Goal: Information Seeking & Learning: Learn about a topic

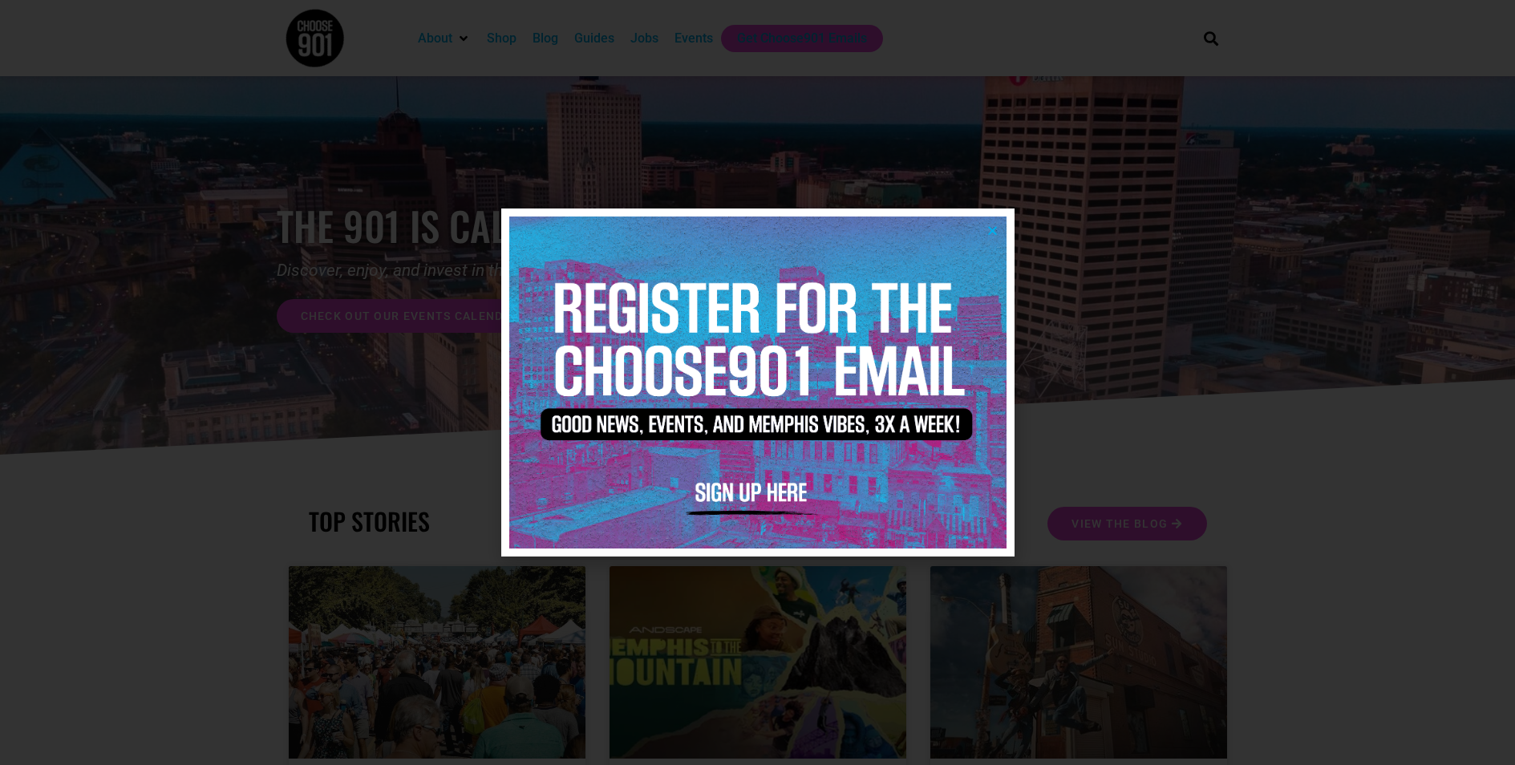
click at [985, 223] on img at bounding box center [757, 381] width 497 height 331
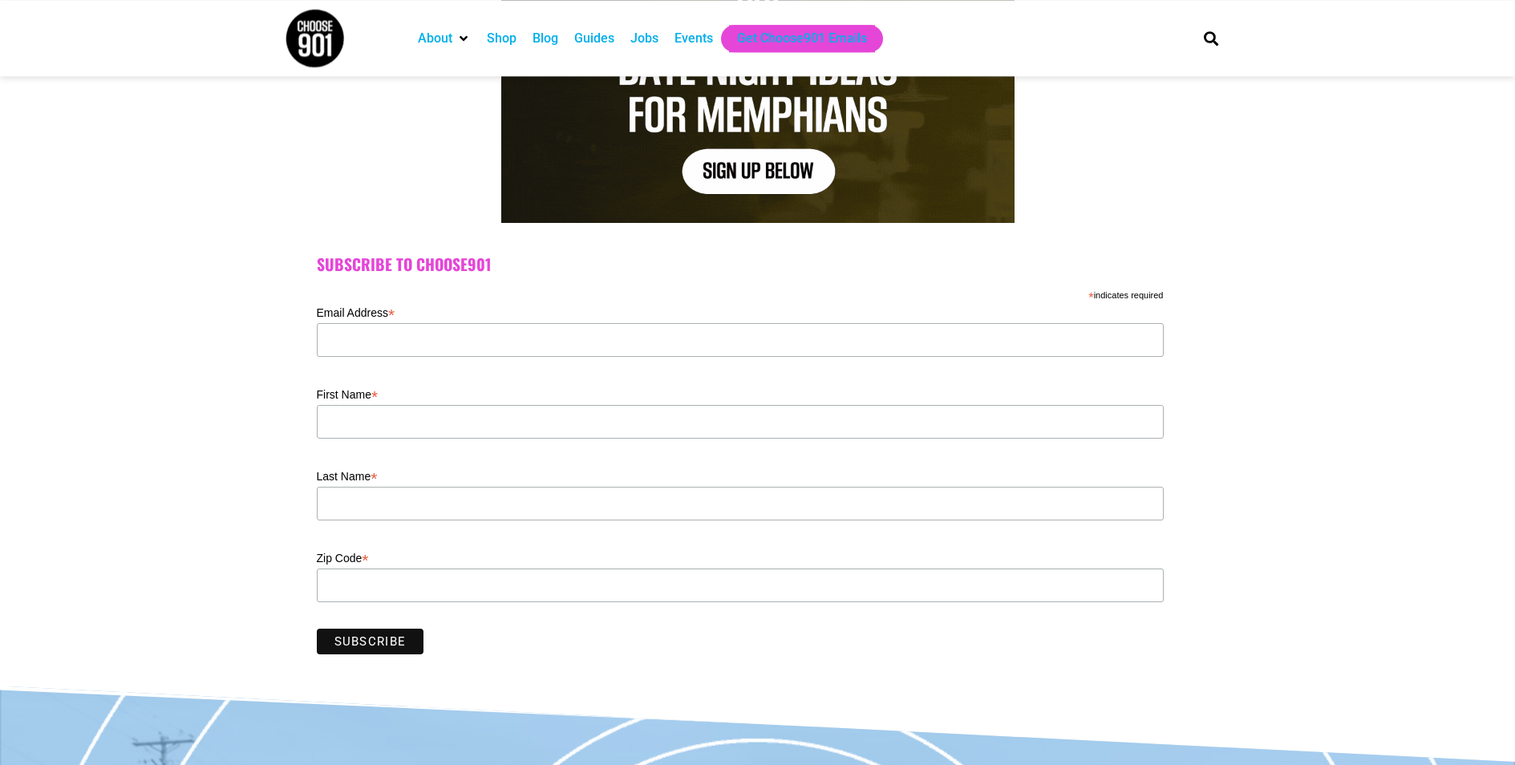
scroll to position [269, 0]
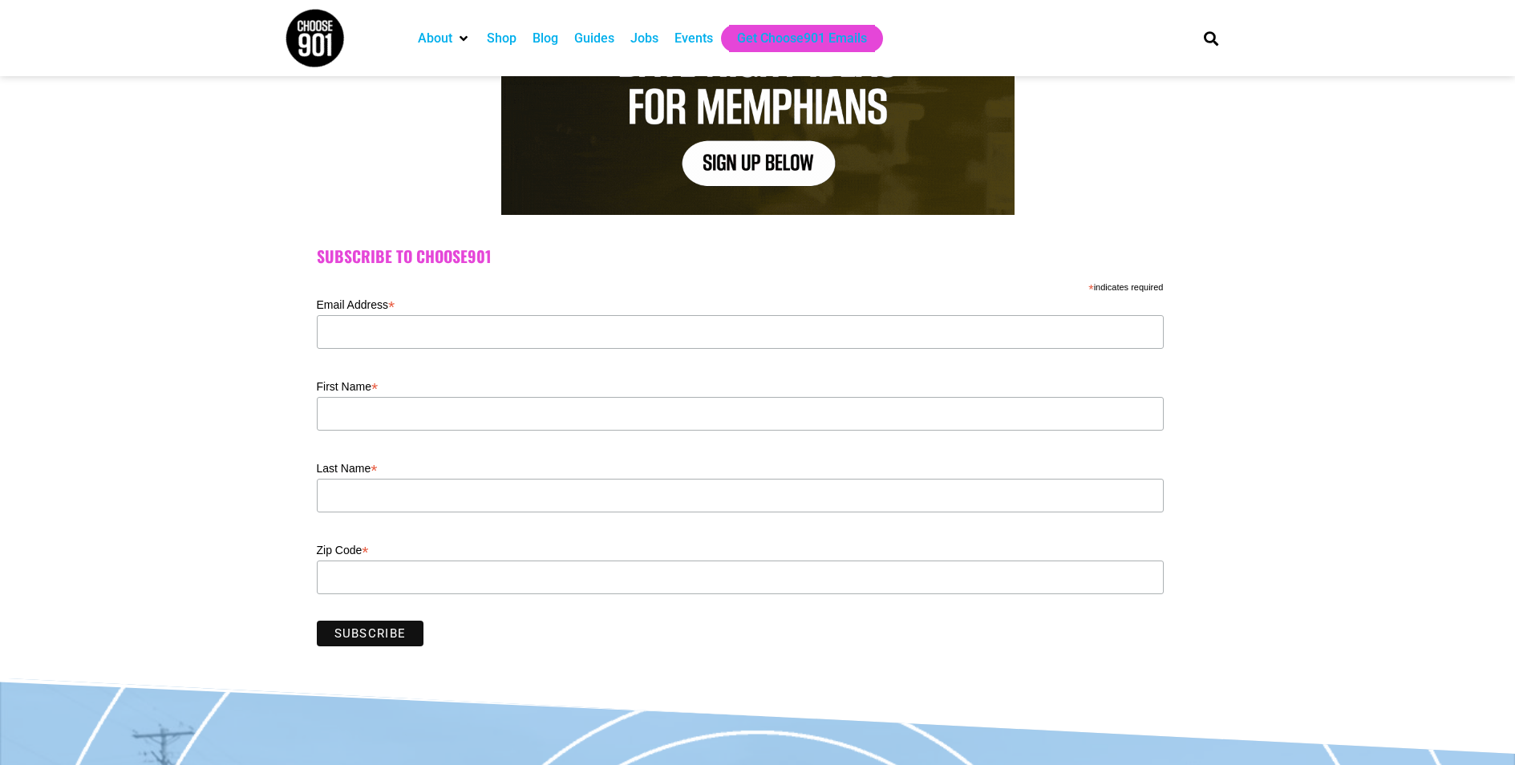
click at [702, 33] on div "Events" at bounding box center [693, 38] width 38 height 19
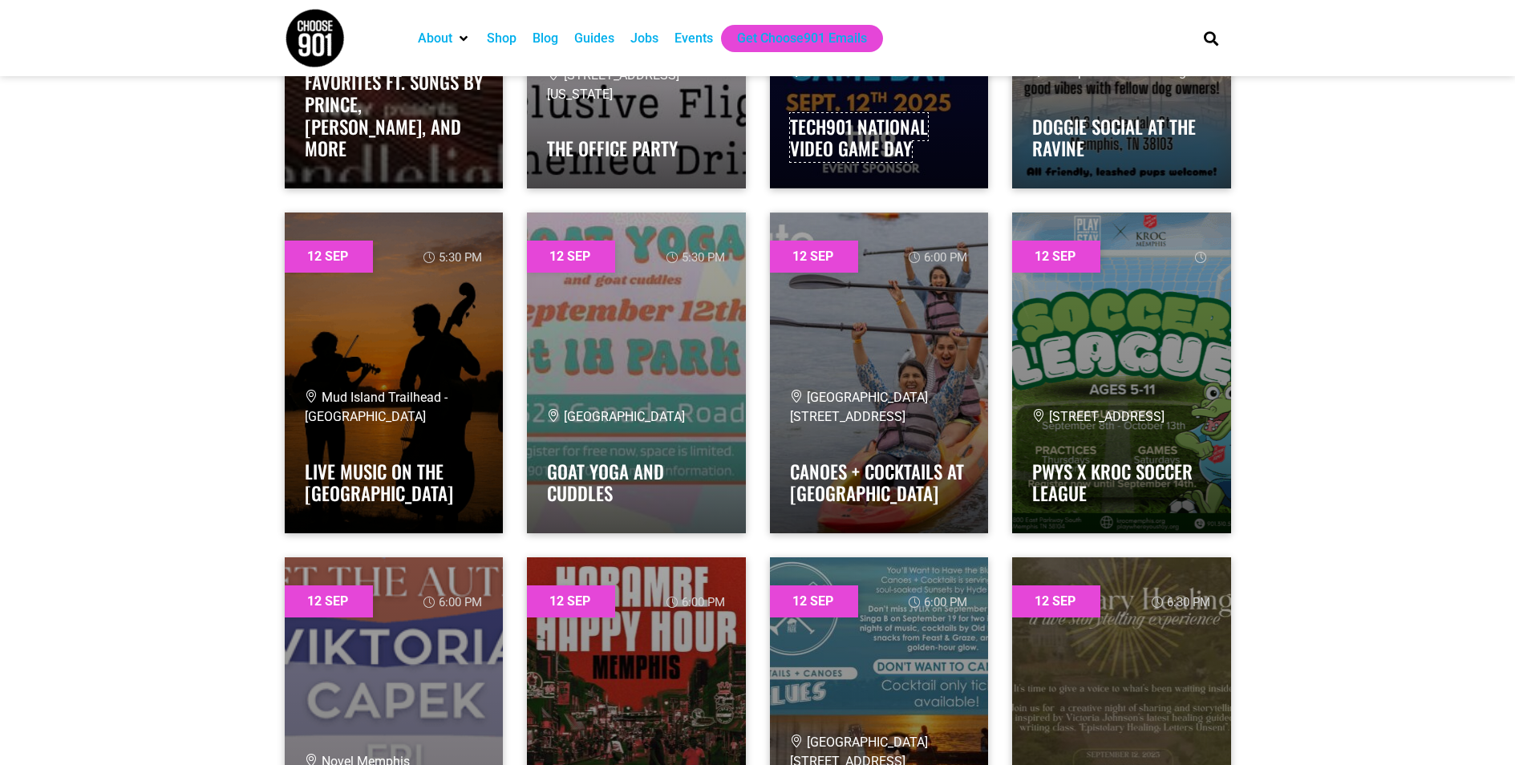
scroll to position [7569, 0]
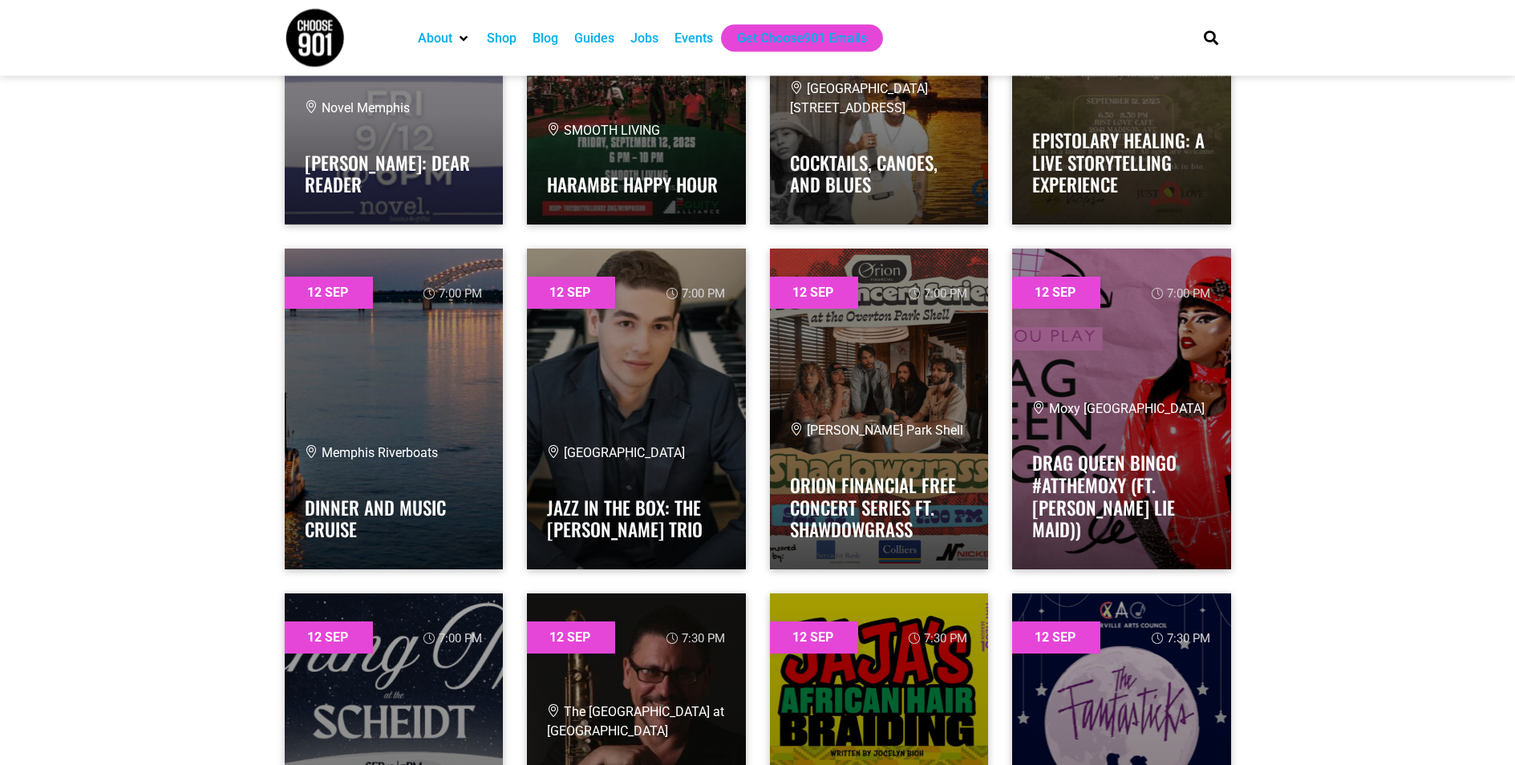
scroll to position [8005, 0]
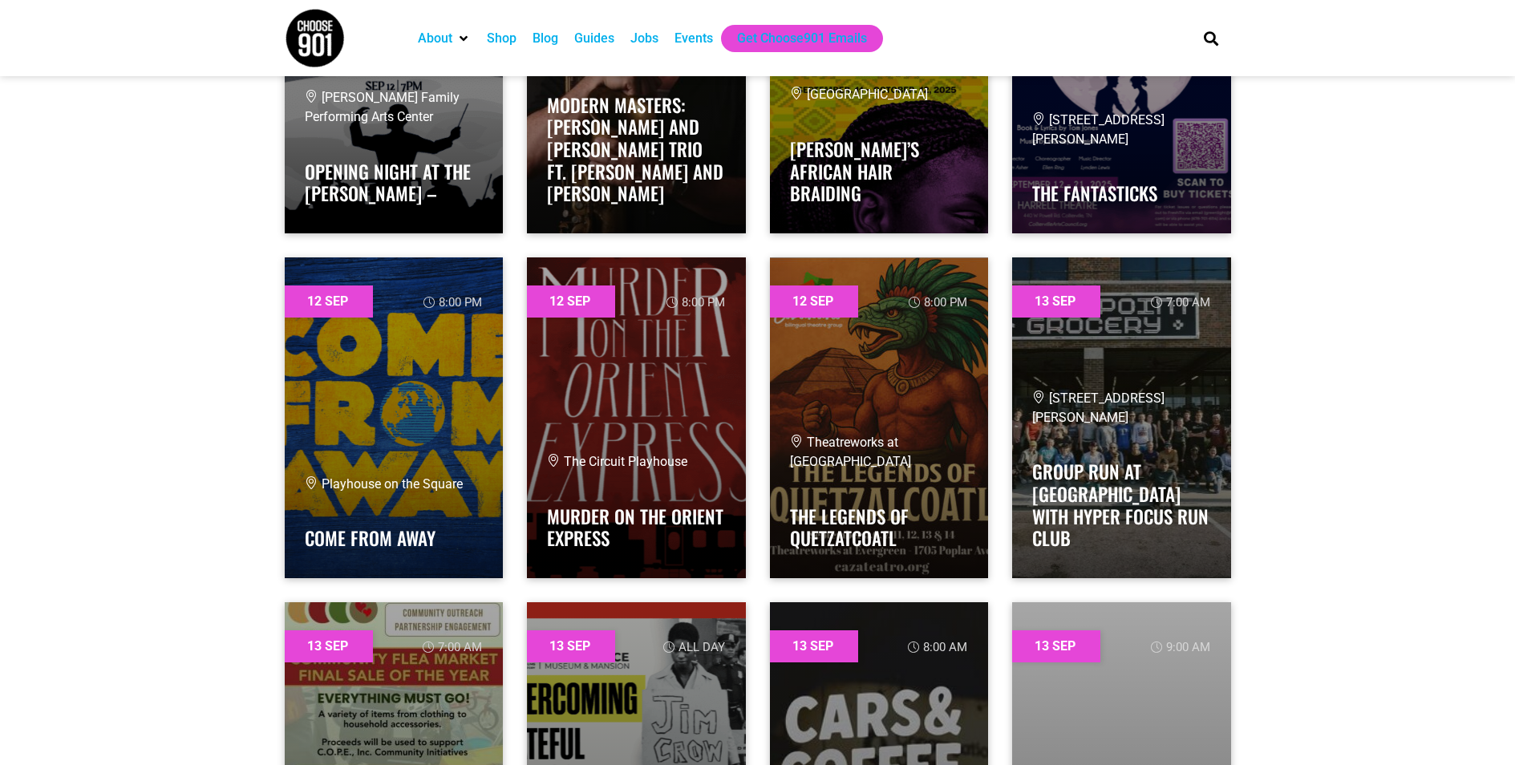
scroll to position [8480, 0]
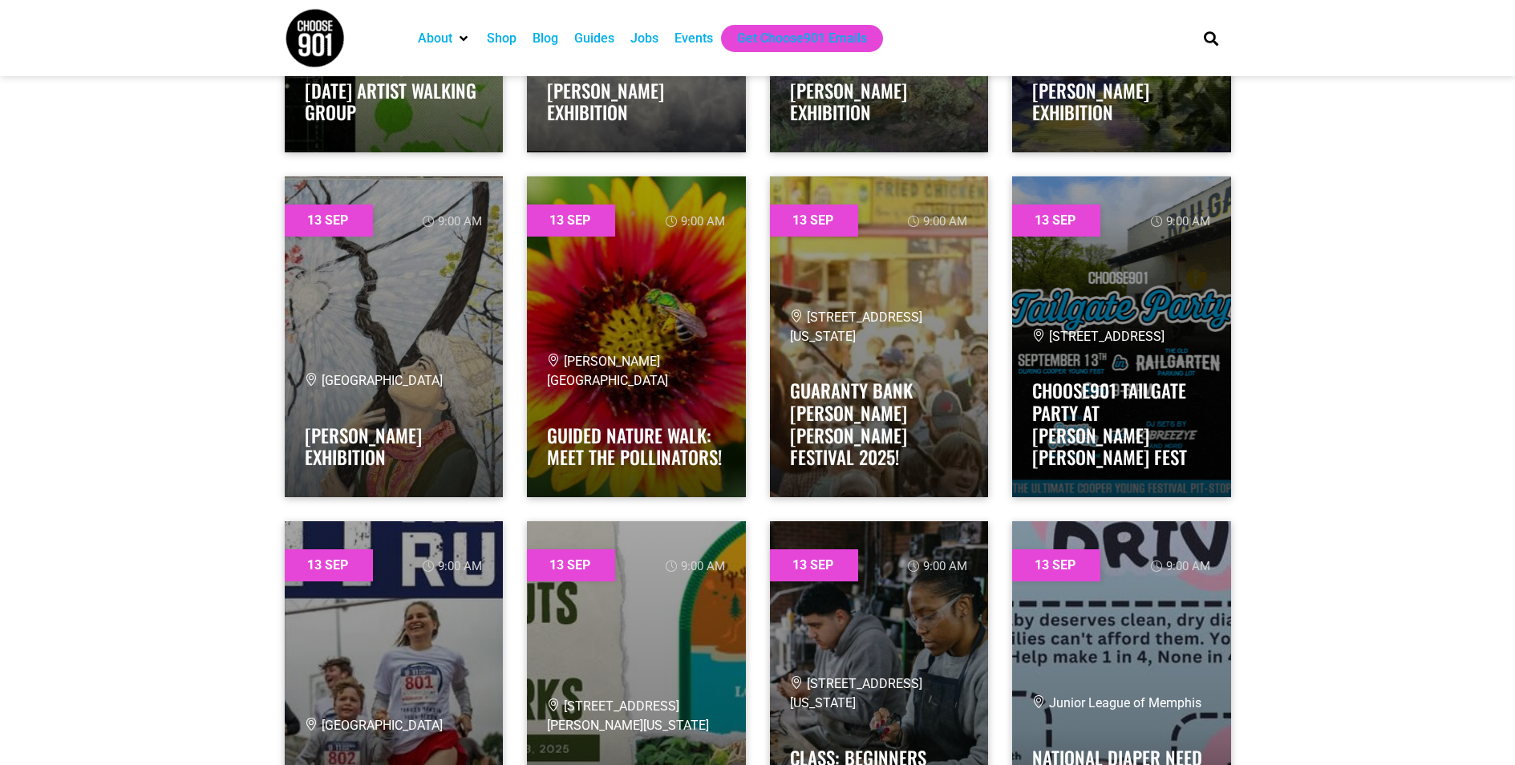
scroll to position [9814, 0]
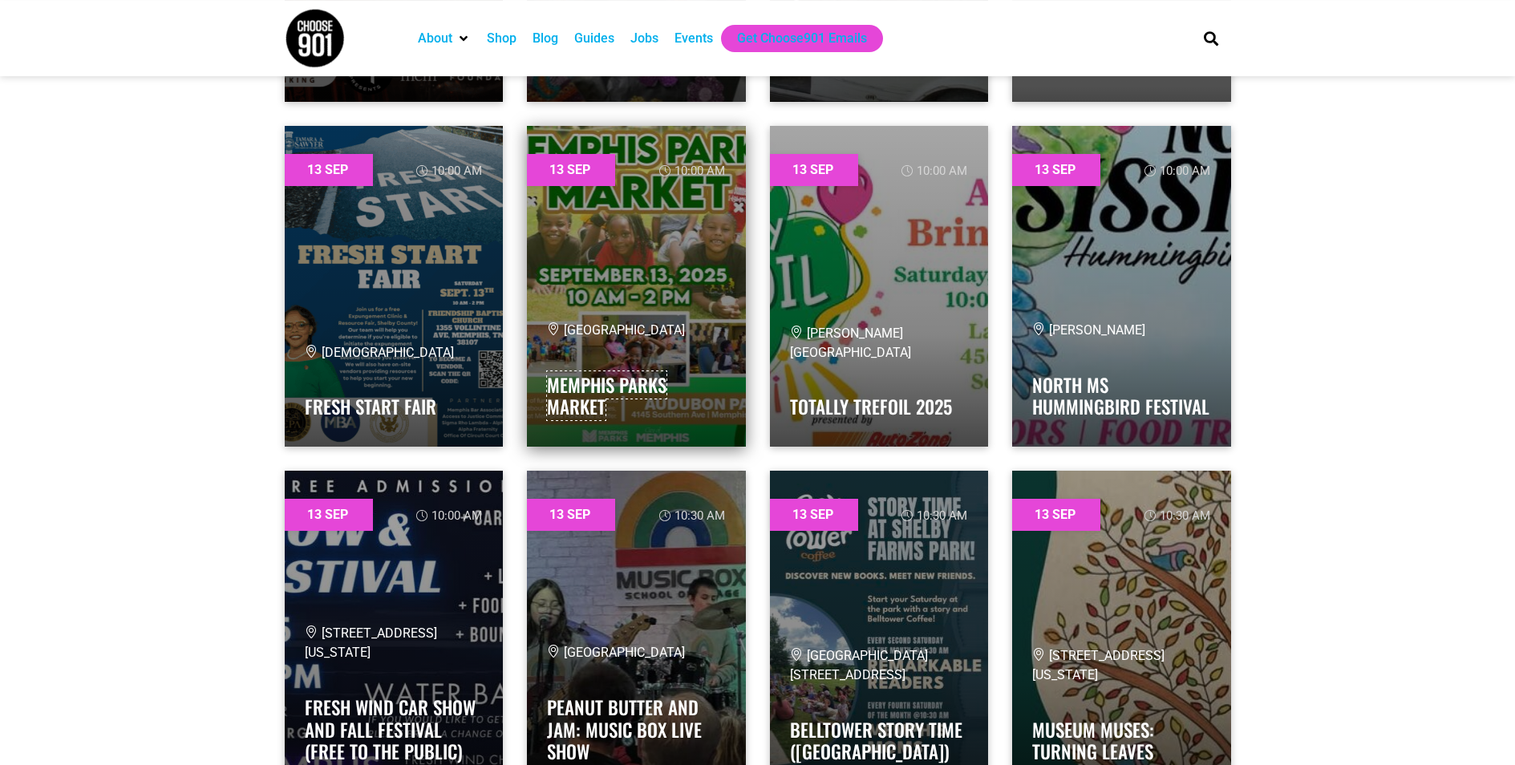
scroll to position [11212, 0]
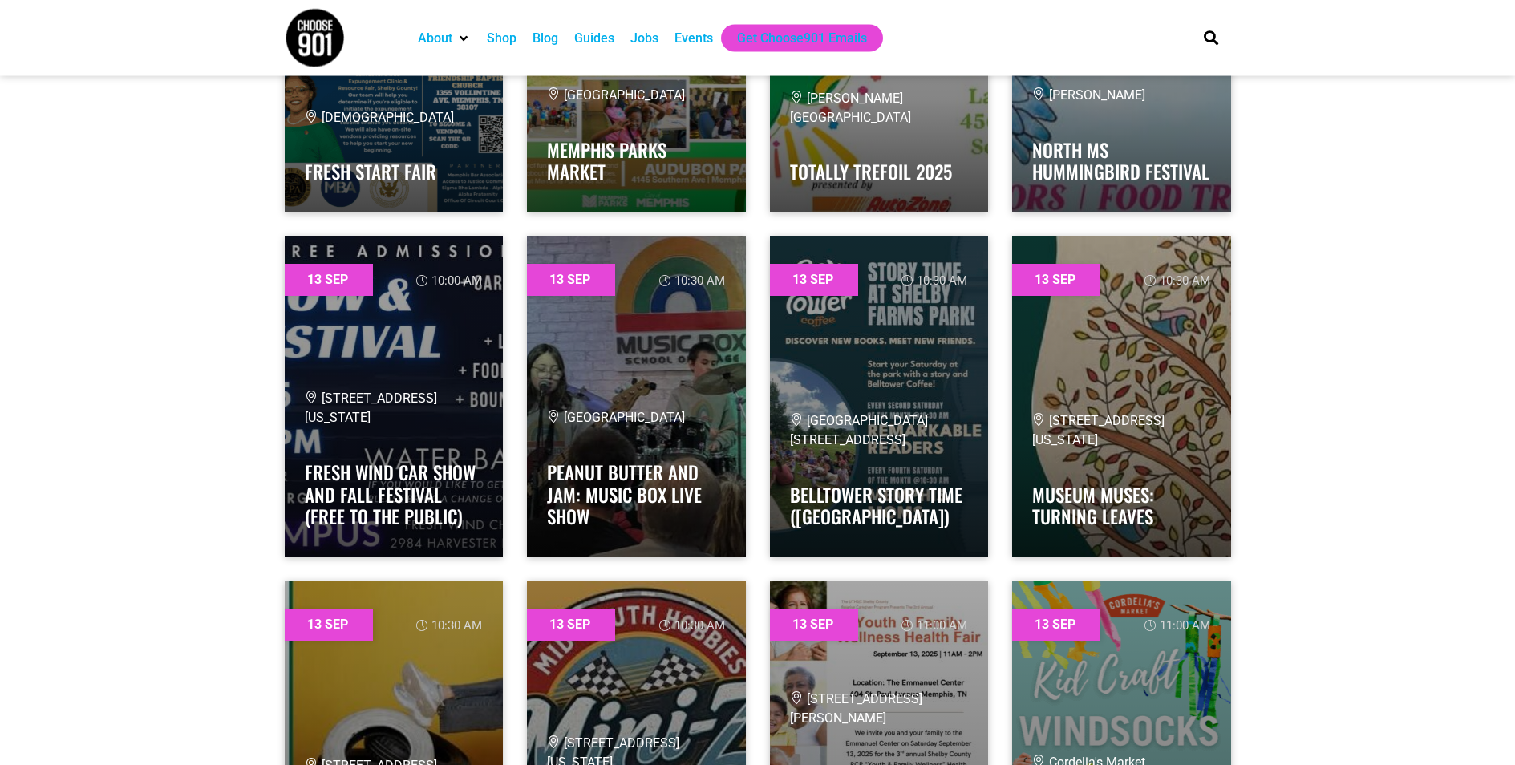
scroll to position [11443, 0]
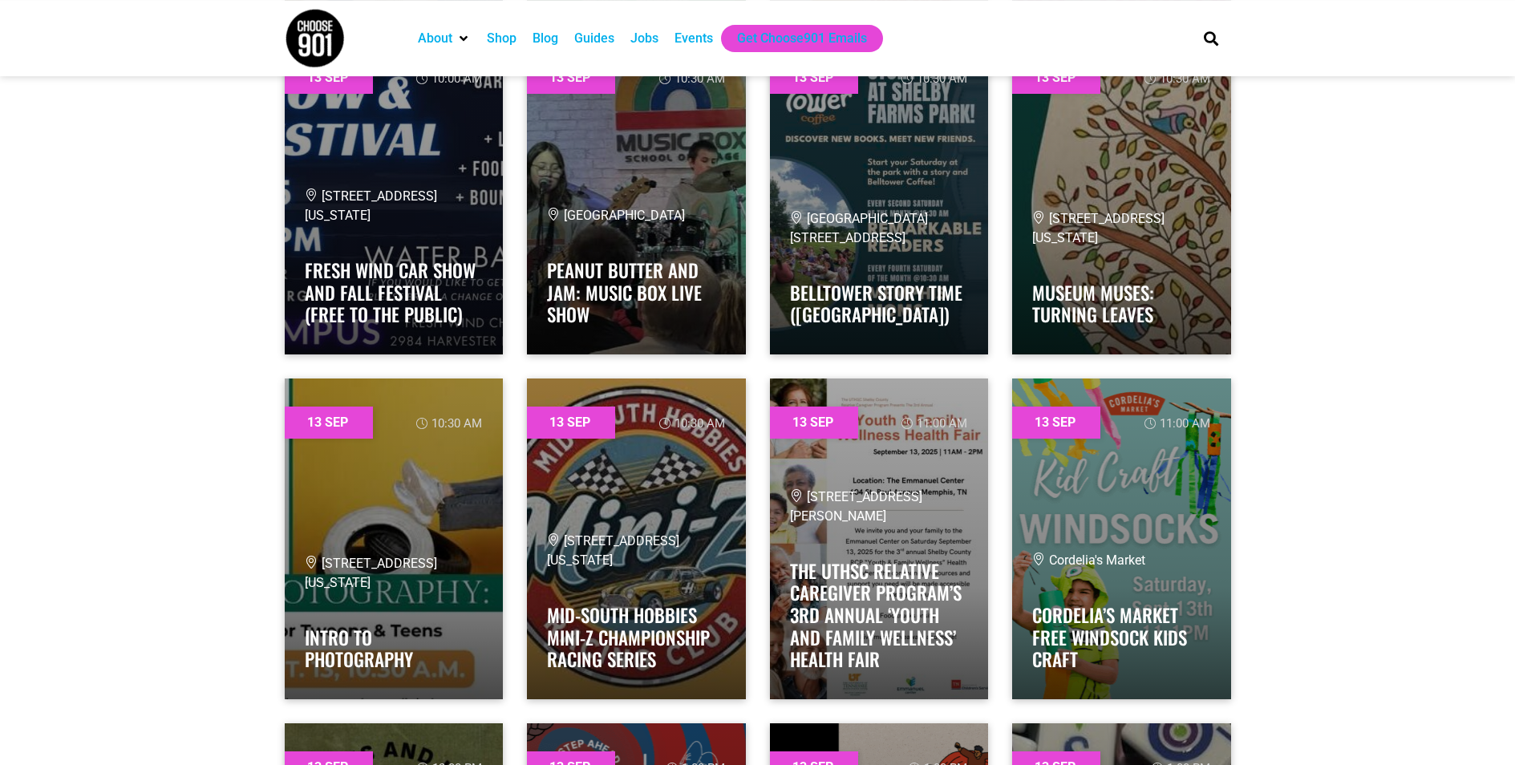
scroll to position [11610, 0]
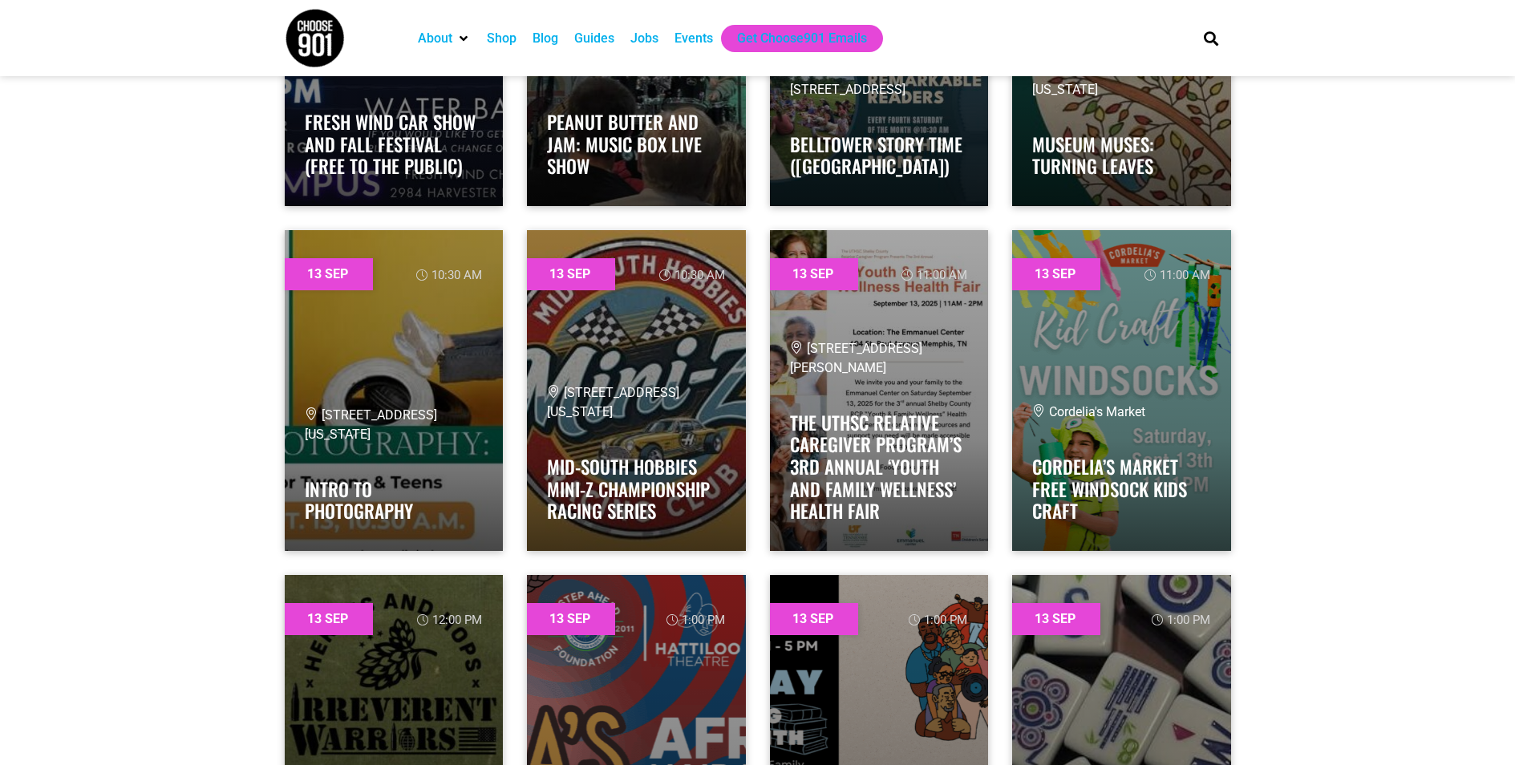
scroll to position [11546, 0]
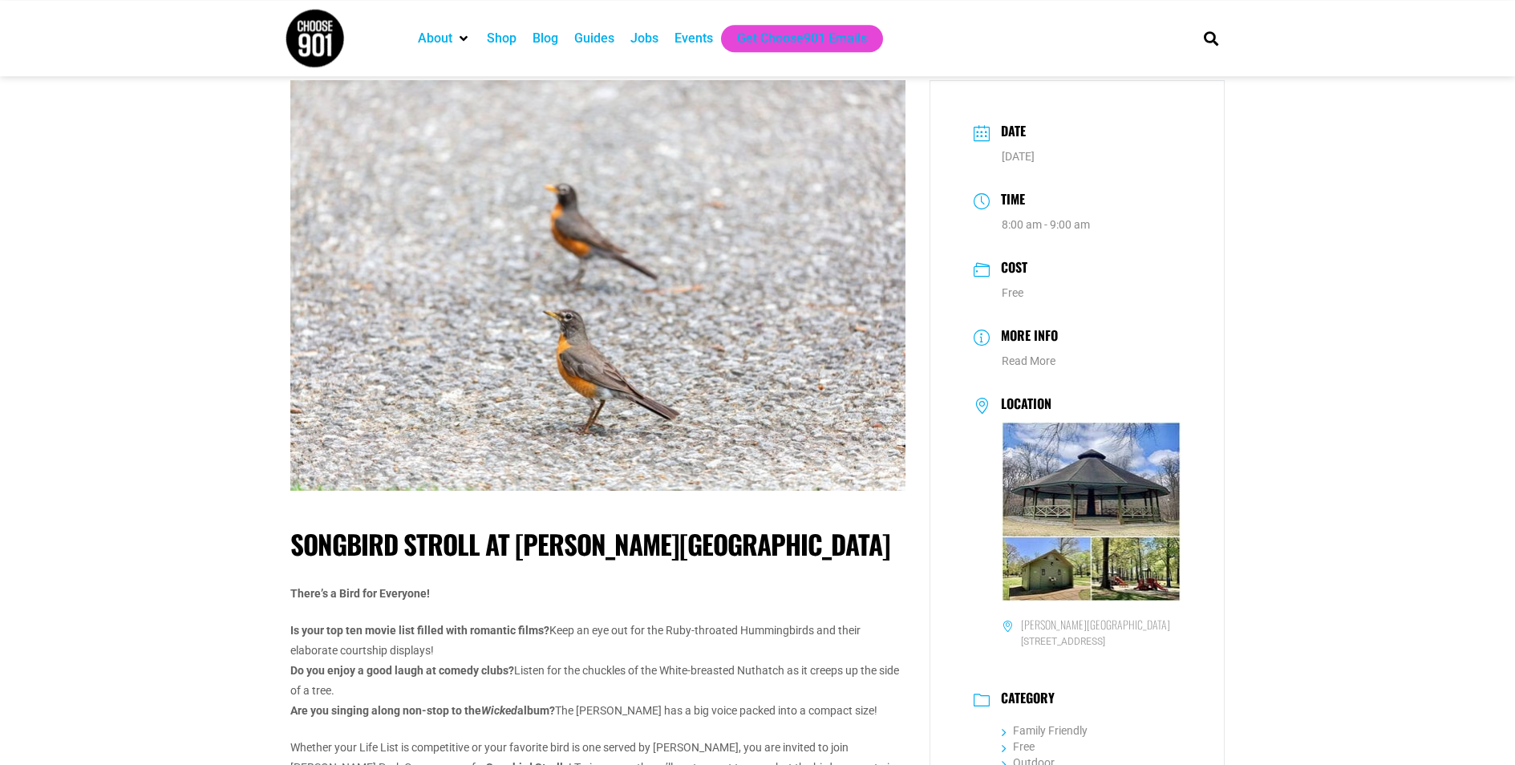
scroll to position [13, 0]
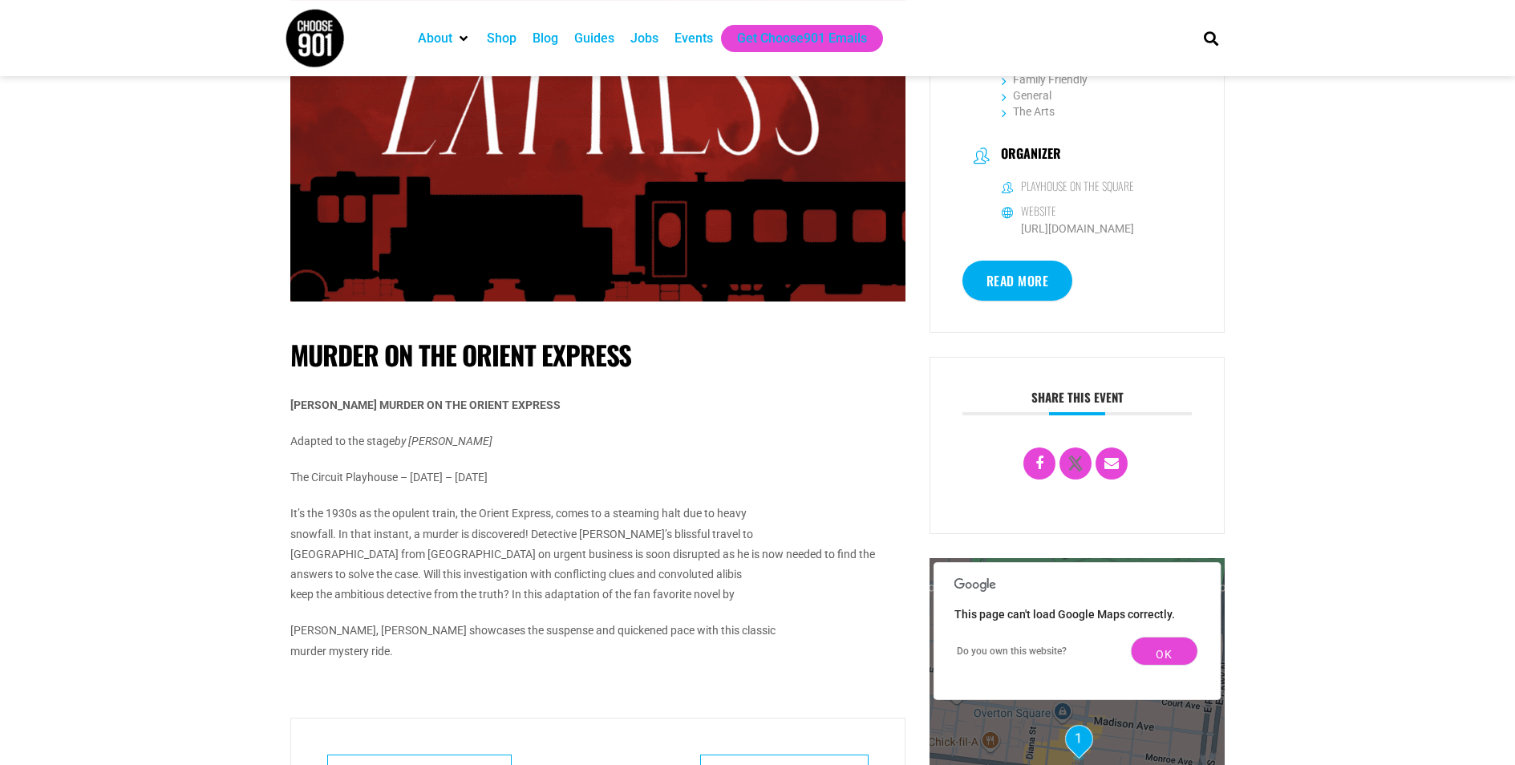
scroll to position [487, 0]
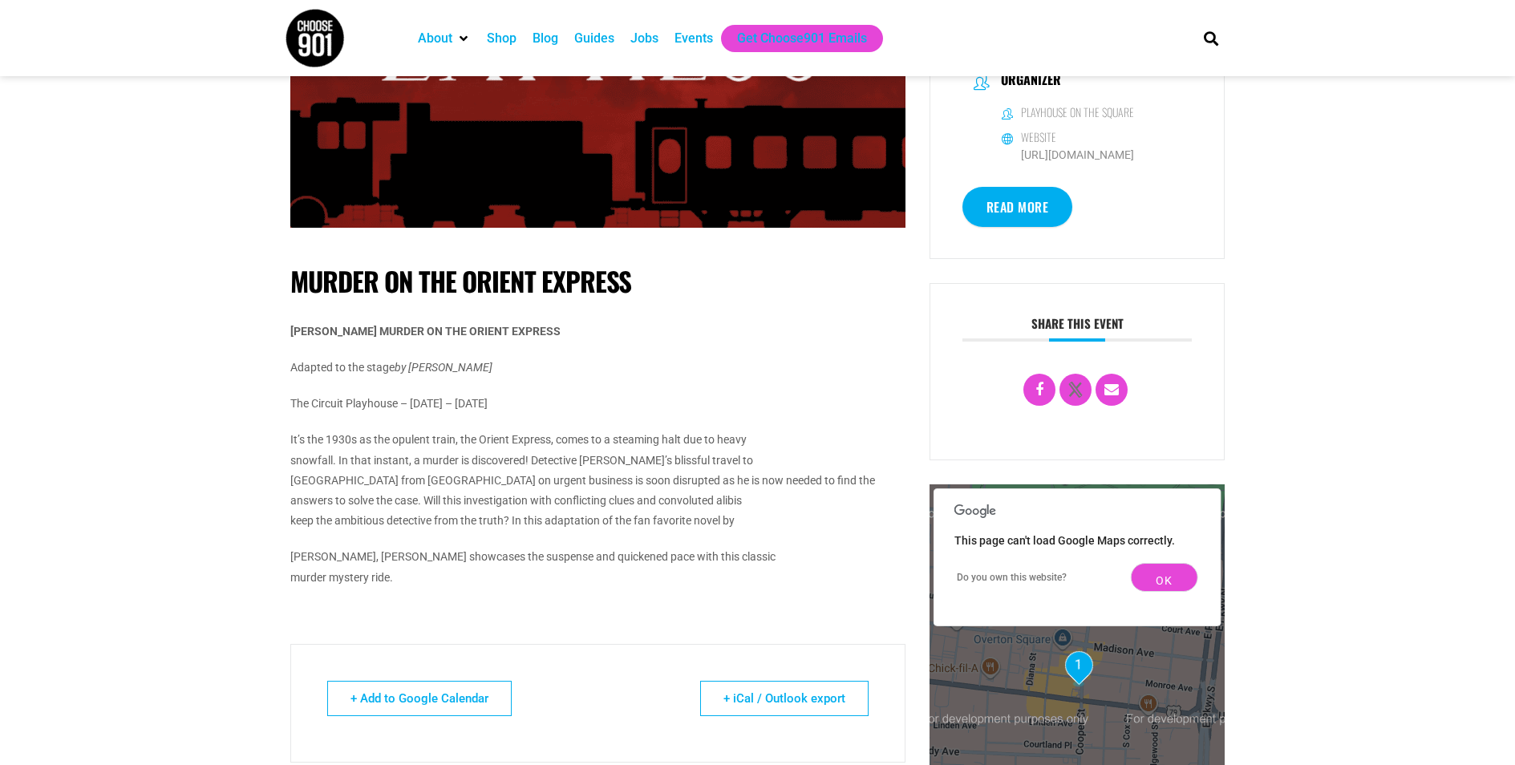
drag, startPoint x: 653, startPoint y: 285, endPoint x: 231, endPoint y: 284, distance: 421.7
click at [333, 289] on h1 "MURDER ON THE ORIENT EXPRESS" at bounding box center [597, 281] width 615 height 32
copy h1 "MURDER ON THE ORIENT EXPRESS"
drag, startPoint x: 295, startPoint y: 285, endPoint x: 634, endPoint y: 273, distance: 339.4
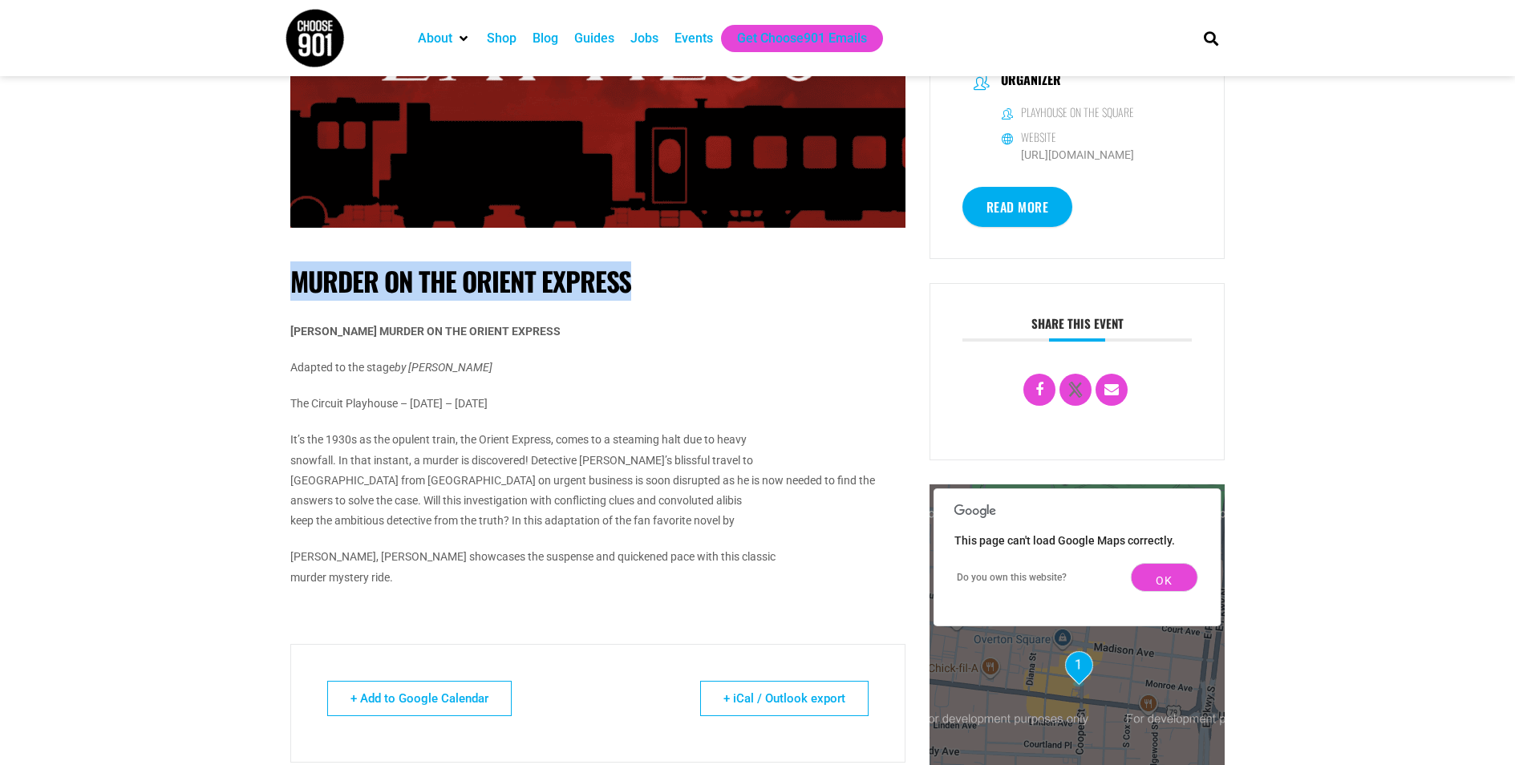
click at [634, 273] on h1 "MURDER ON THE ORIENT EXPRESS" at bounding box center [597, 281] width 615 height 32
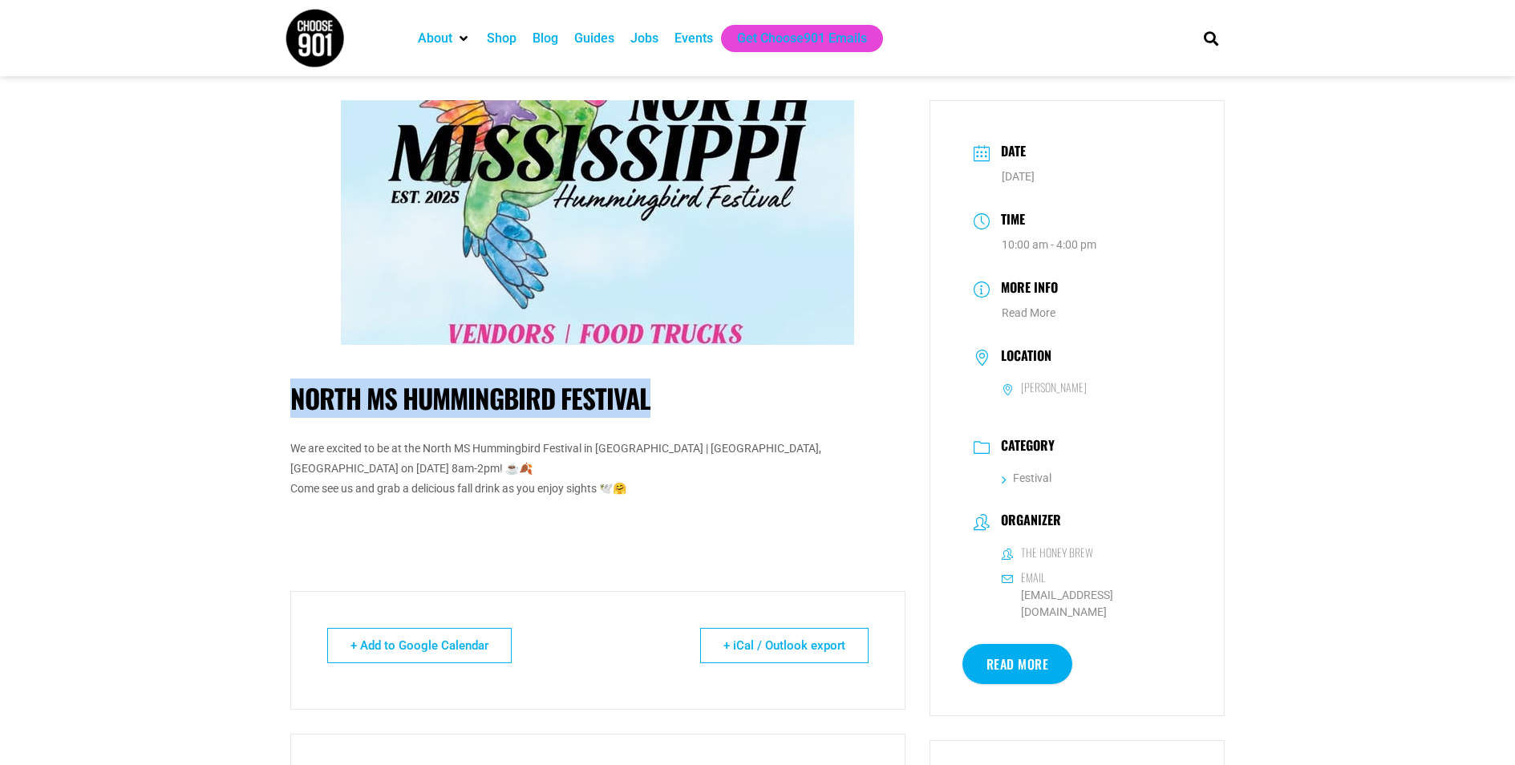
drag, startPoint x: 666, startPoint y: 406, endPoint x: 285, endPoint y: 398, distance: 380.9
click at [285, 398] on div "North MS Hummingbird Festival We are excited to be at the North MS Hummingbird …" at bounding box center [597, 543] width 639 height 887
copy h1 "North MS Hummingbird Festival"
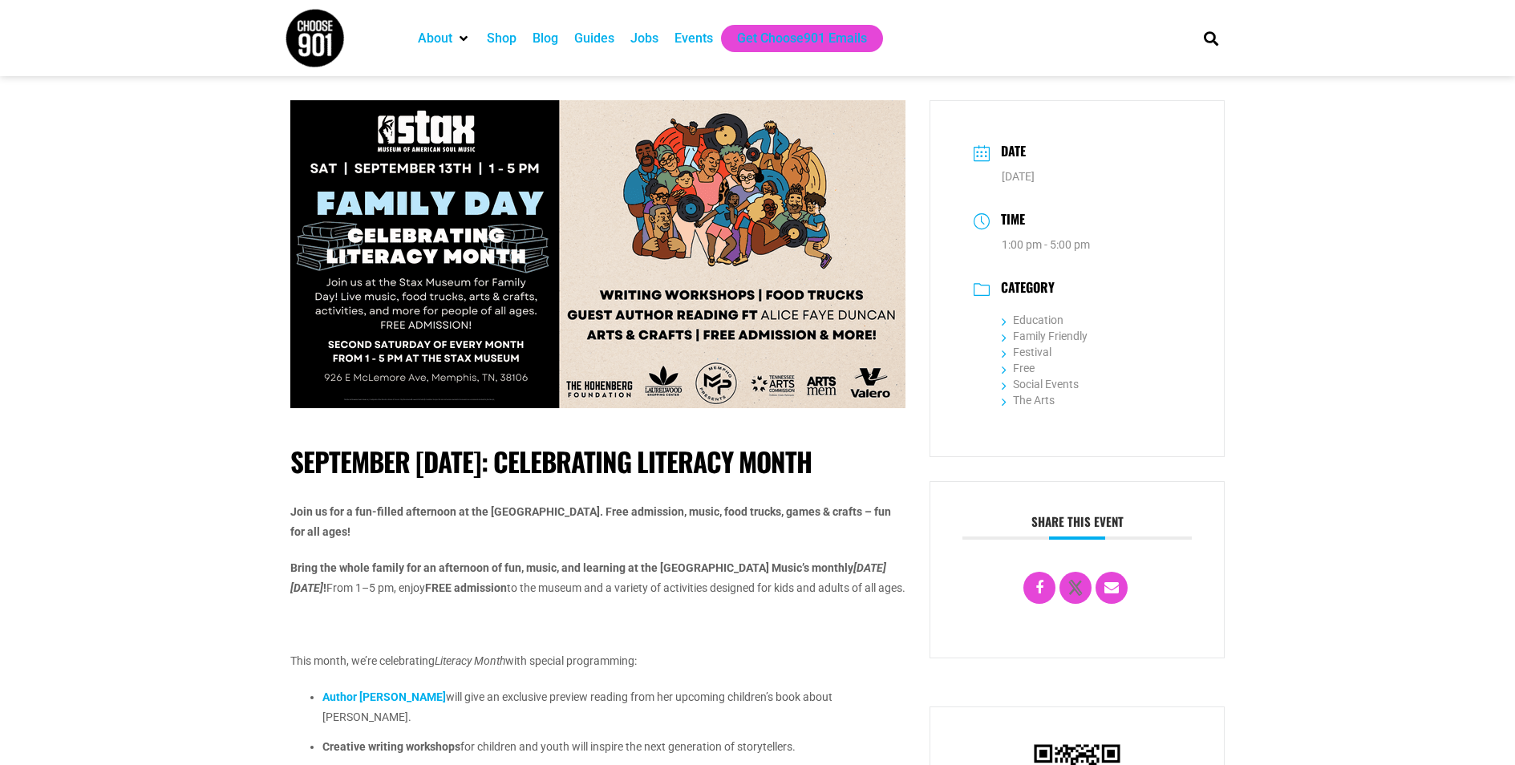
drag, startPoint x: 868, startPoint y: 462, endPoint x: 293, endPoint y: 468, distance: 575.7
click at [293, 468] on h1 "September [DATE]: Celebrating Literacy Month" at bounding box center [597, 462] width 615 height 32
copy h1 "September [DATE]: Celebrating Literacy Month"
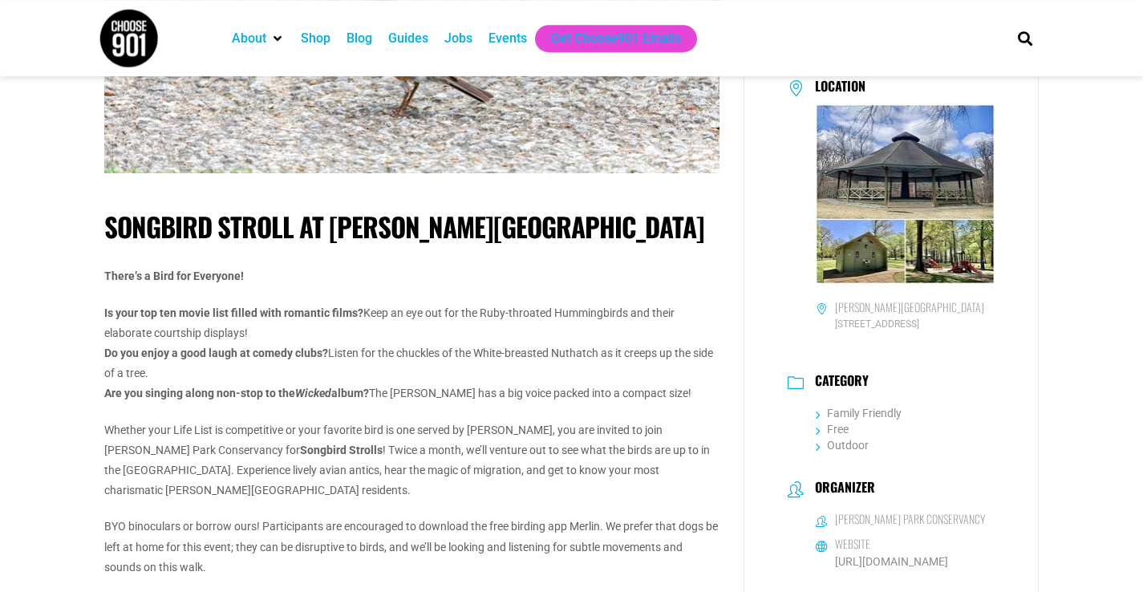
scroll to position [423, 0]
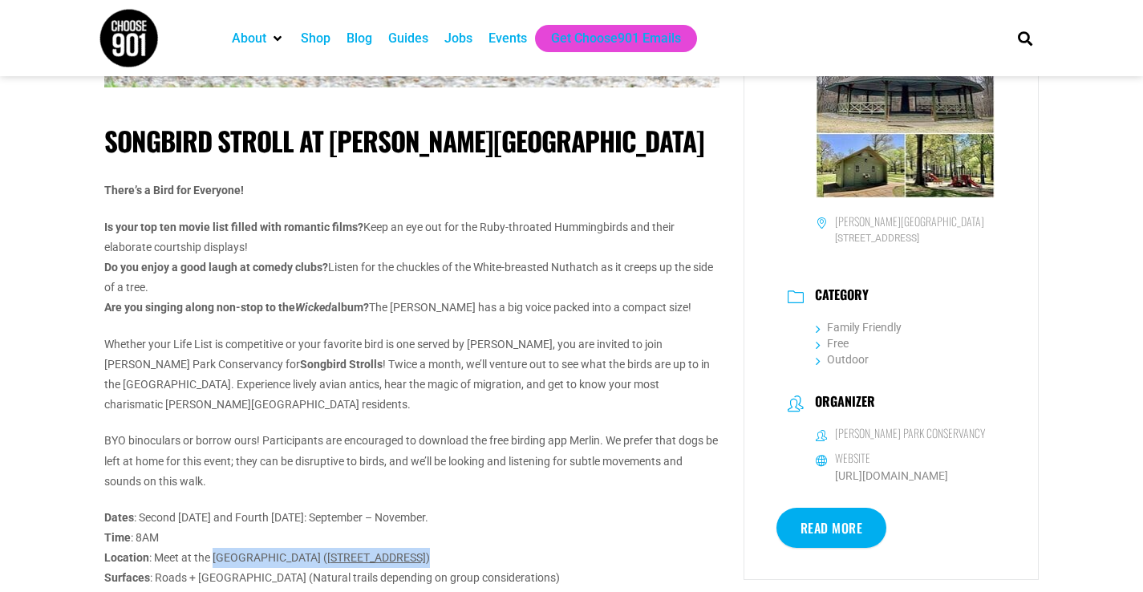
drag, startPoint x: 431, startPoint y: 532, endPoint x: 215, endPoint y: 537, distance: 216.6
click at [215, 537] on p "Dates : Second Friday and Fourth Saturday: September – November. Time : 8AM Loc…" at bounding box center [411, 558] width 615 height 101
copy p "East Parkway Pavilion ( 389 E Parkway N )"
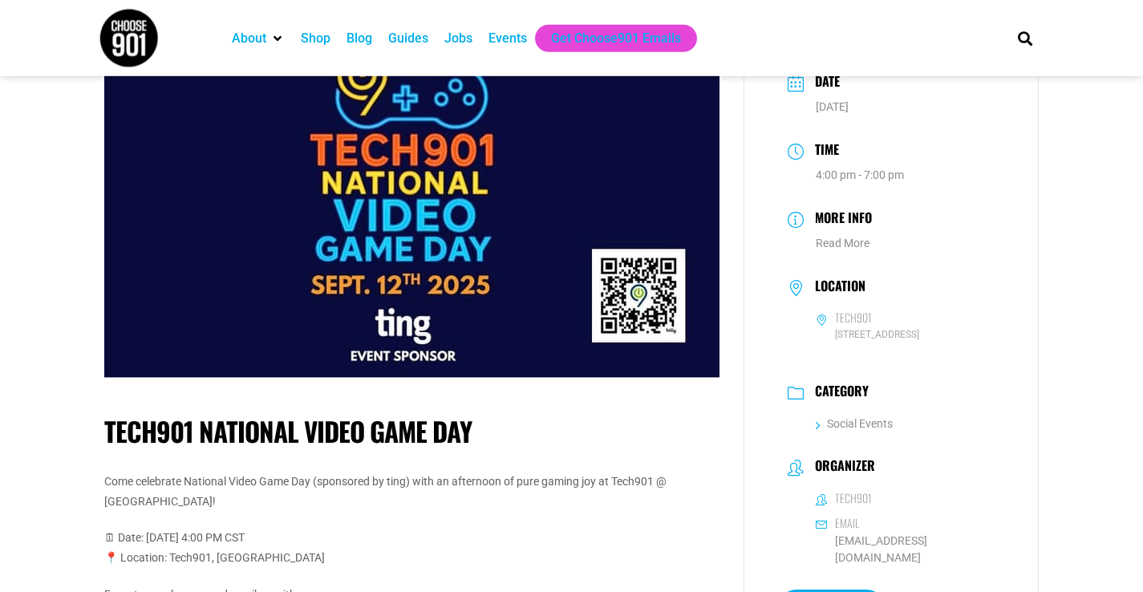
scroll to position [77, 0]
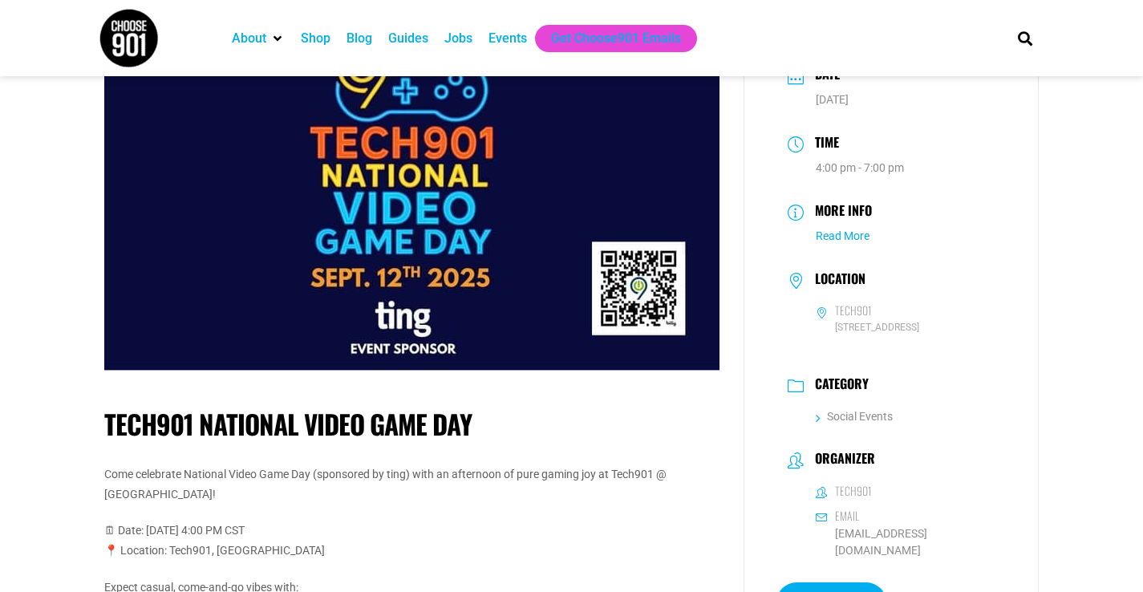
click at [842, 236] on link "Read More" at bounding box center [842, 235] width 54 height 13
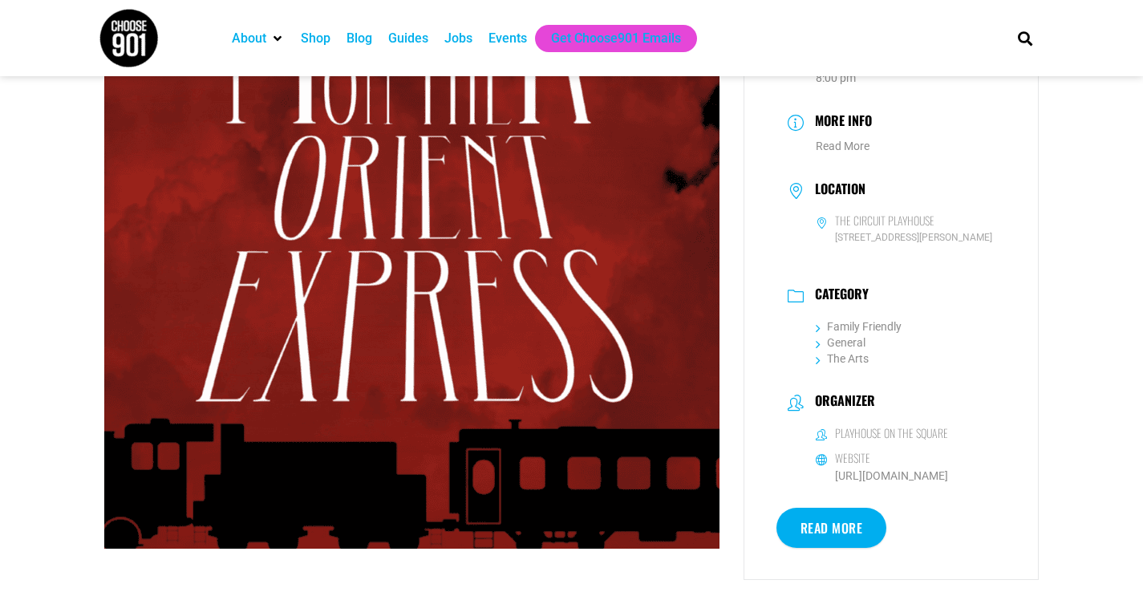
scroll to position [141, 0]
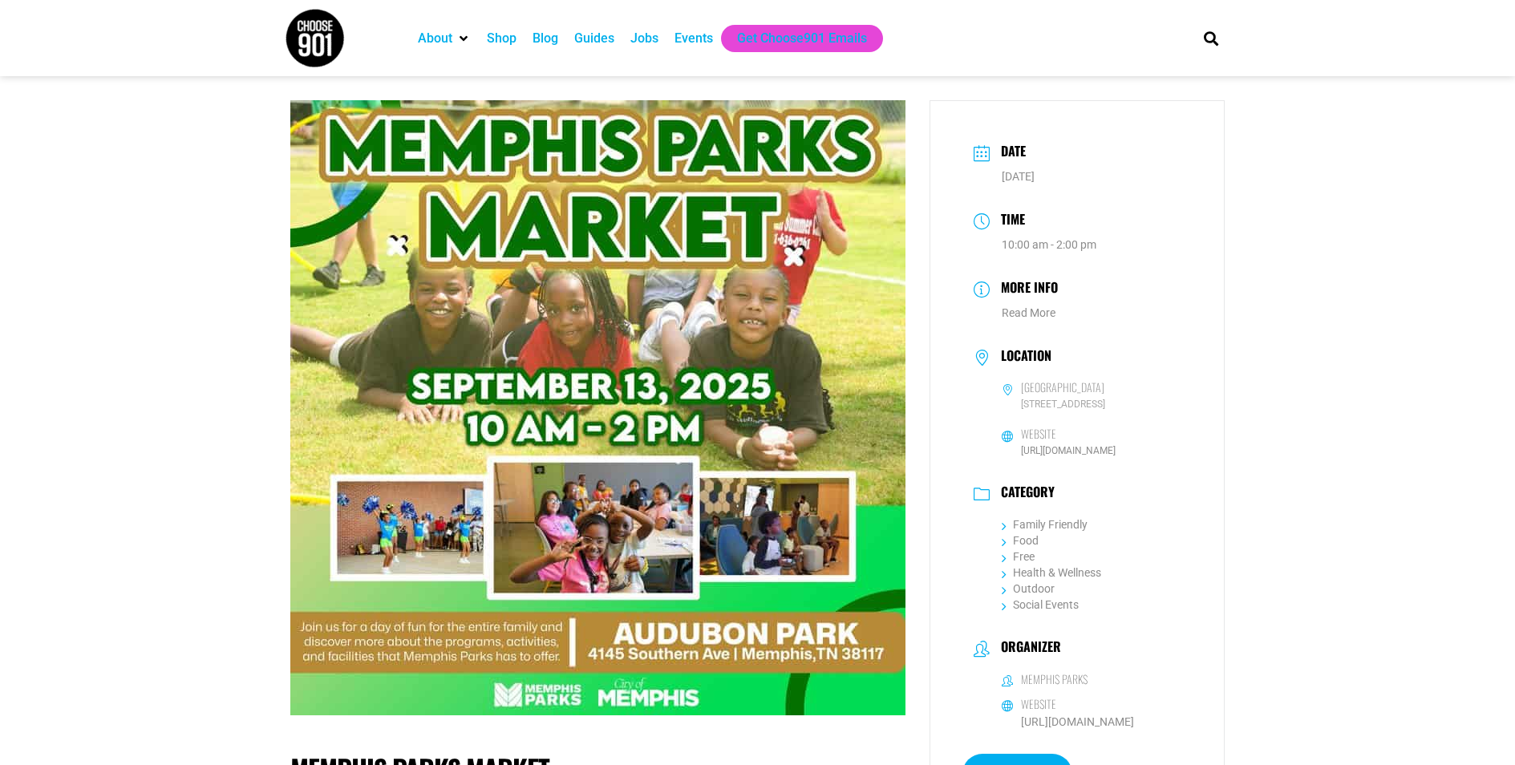
drag, startPoint x: 1021, startPoint y: 408, endPoint x: 1104, endPoint y: 409, distance: 82.6
click at [1106, 407] on span "[STREET_ADDRESS]" at bounding box center [1091, 404] width 180 height 15
copy span "[STREET_ADDRESS]"
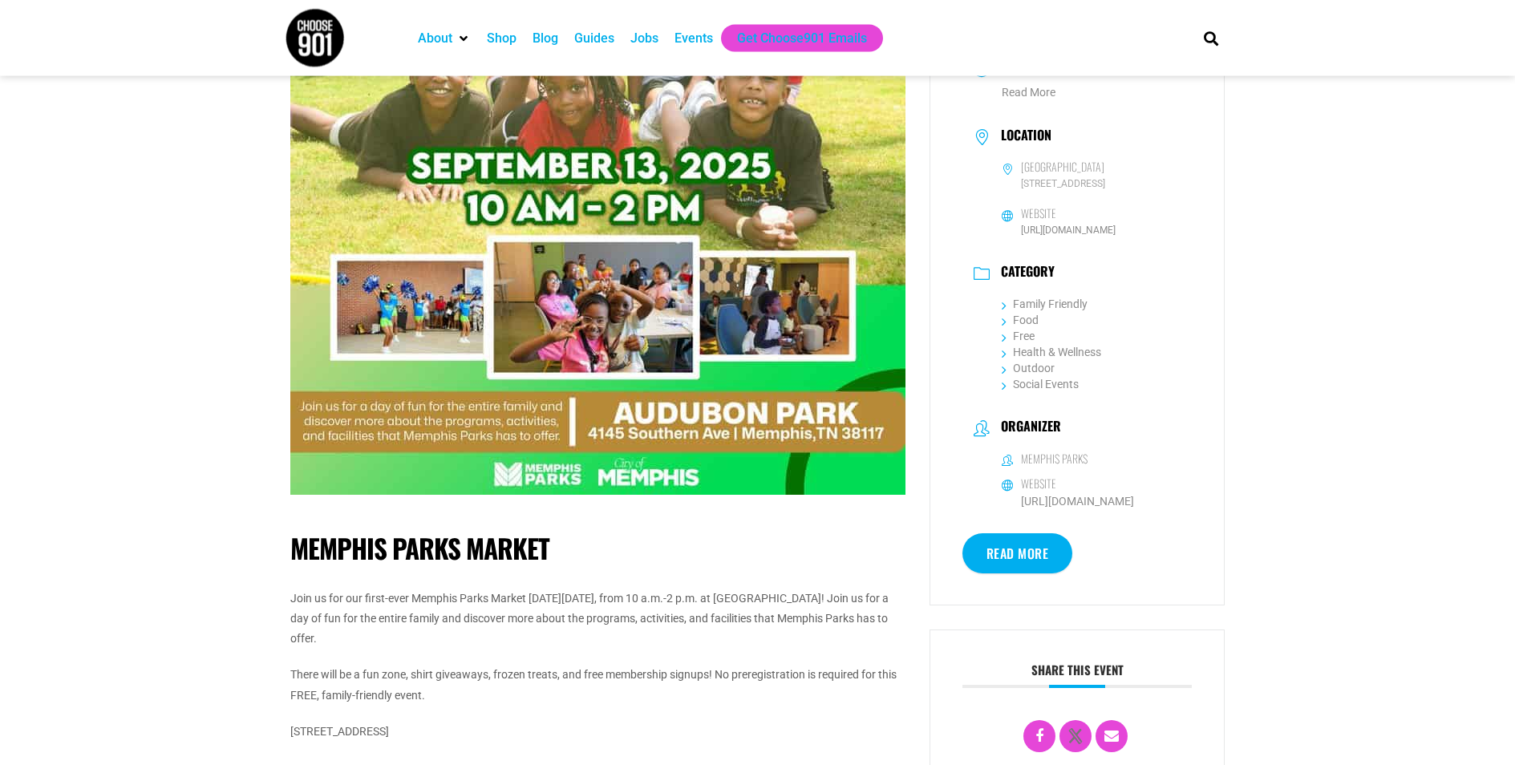
scroll to position [257, 0]
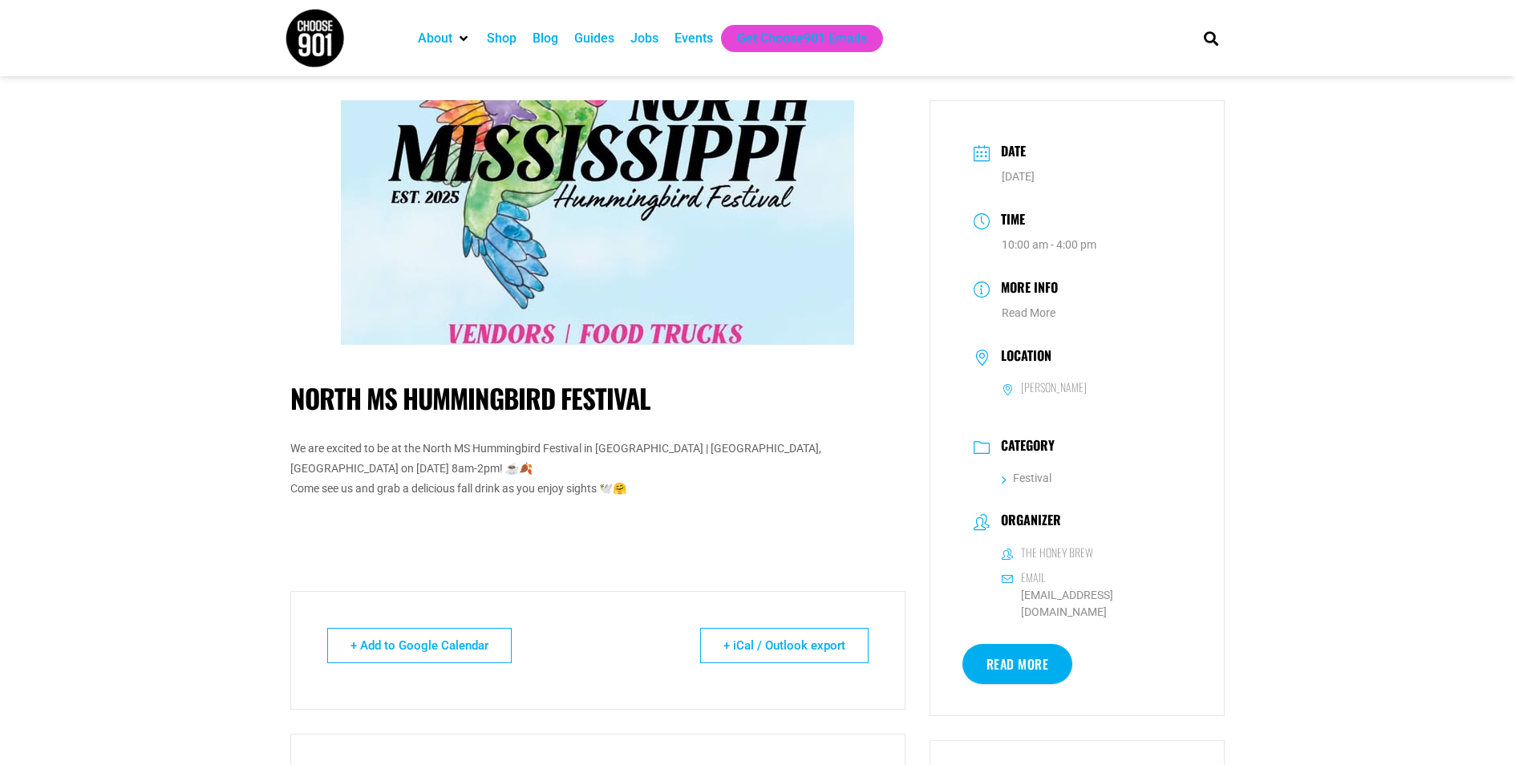
click at [1025, 386] on h6 "Irene" at bounding box center [1054, 387] width 66 height 14
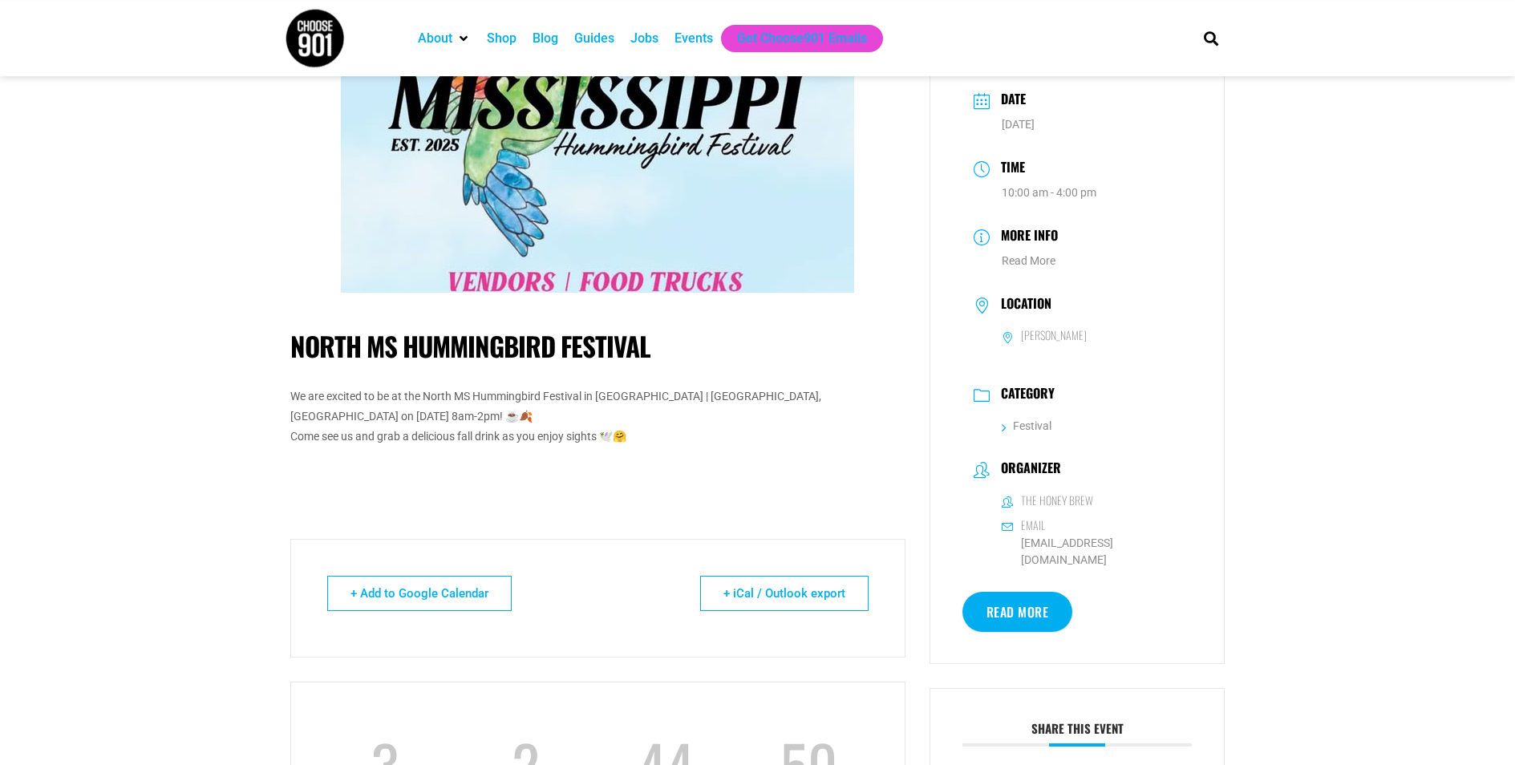
scroll to position [77, 0]
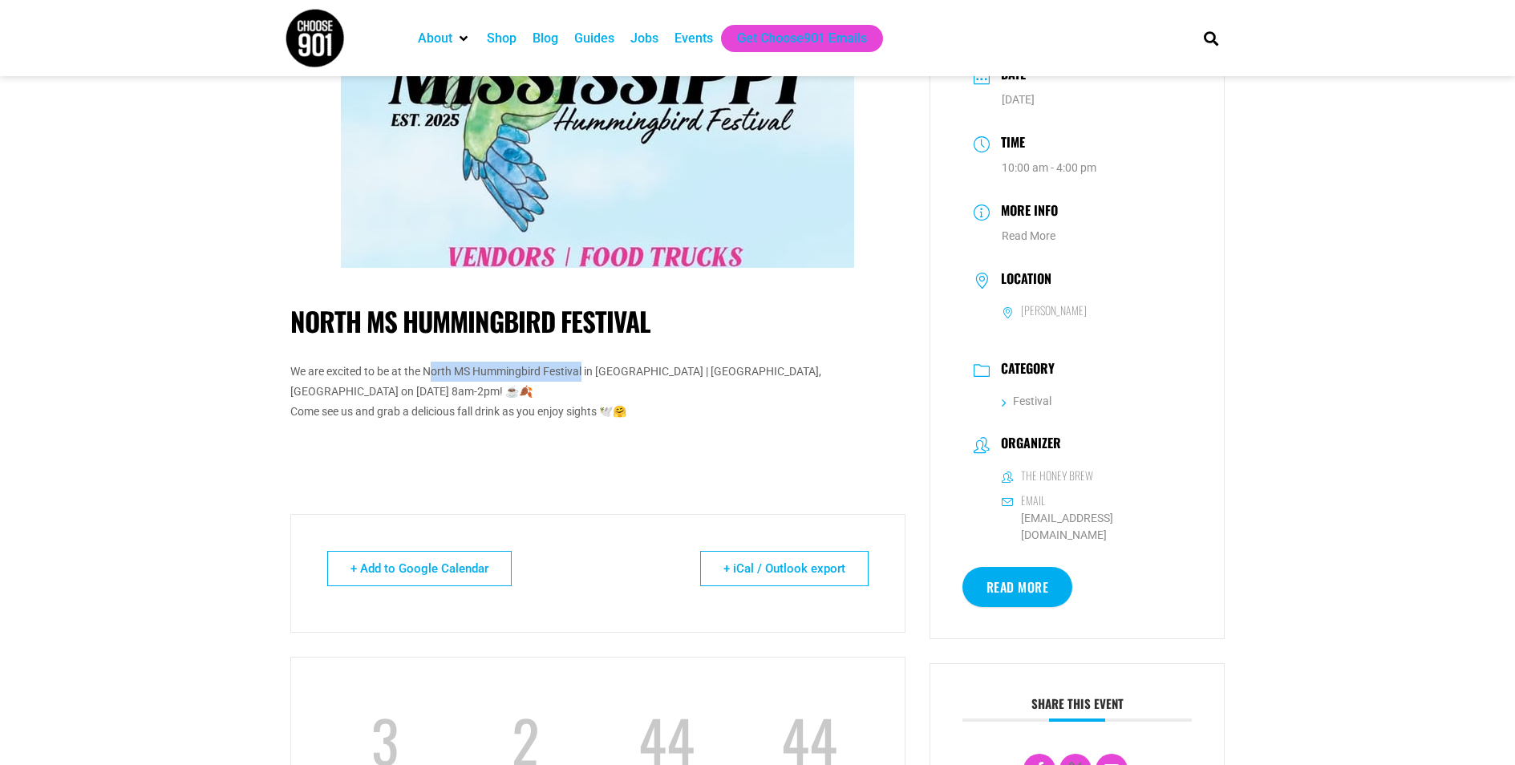
drag, startPoint x: 584, startPoint y: 372, endPoint x: 431, endPoint y: 375, distance: 153.2
click at [431, 375] on p "We are excited to be at the North MS Hummingbird Festival in Snowden Grove Park…" at bounding box center [597, 392] width 615 height 61
copy p "orth MS Hummingbird Festival"
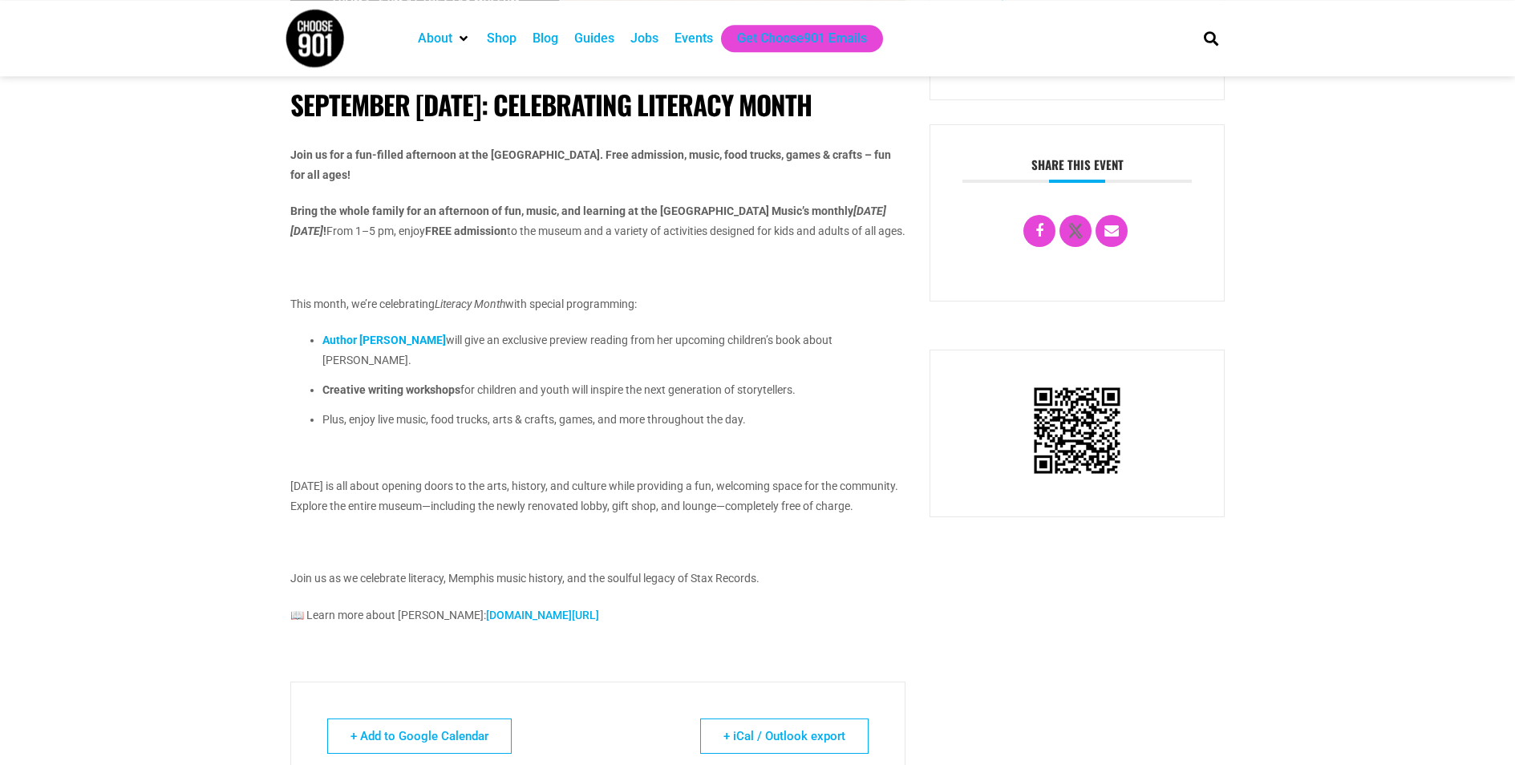
scroll to position [423, 0]
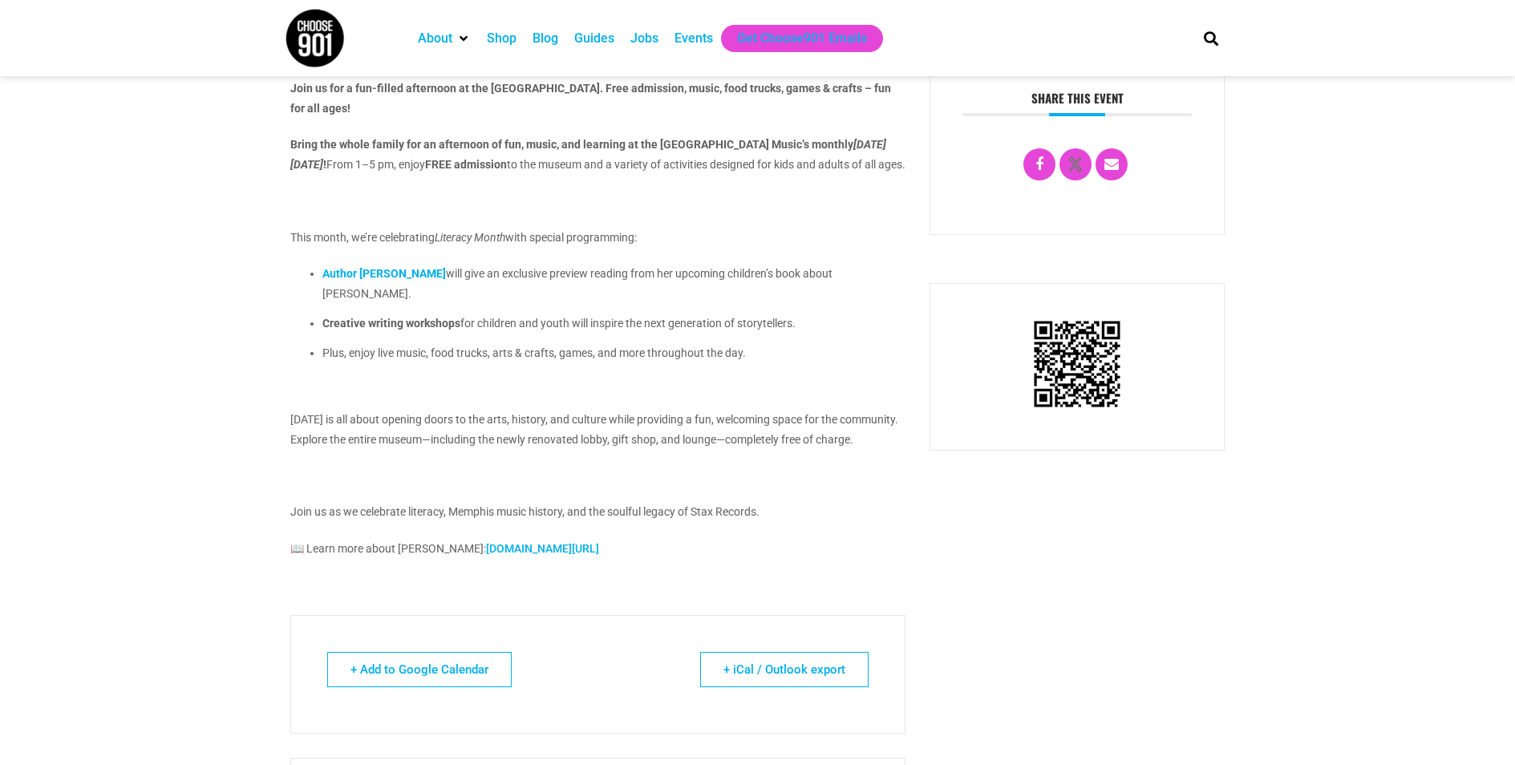
click at [871, 175] on p "Bring the whole family for an afternoon of fun, music, and learning at the [GEO…" at bounding box center [597, 155] width 615 height 40
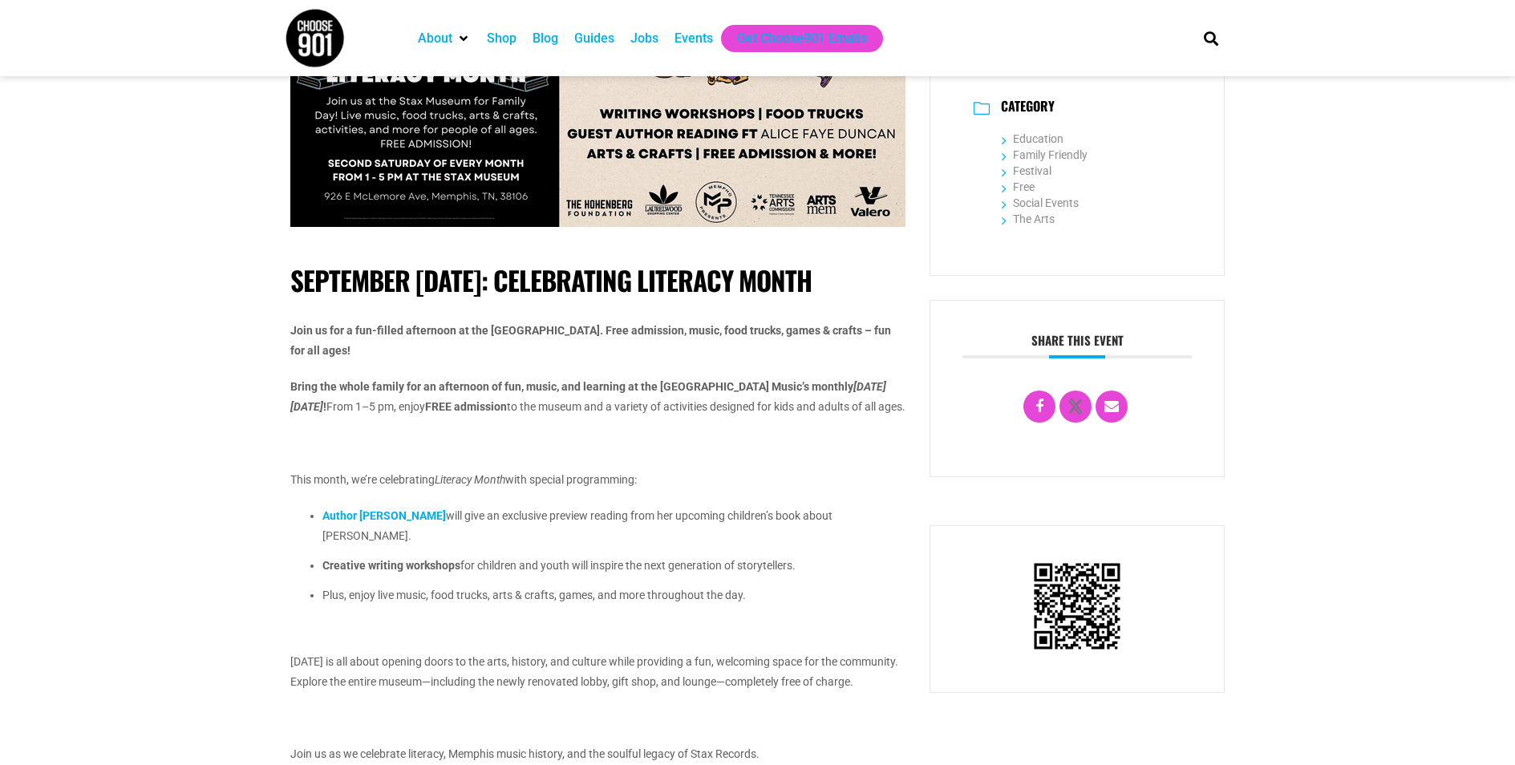
scroll to position [141, 0]
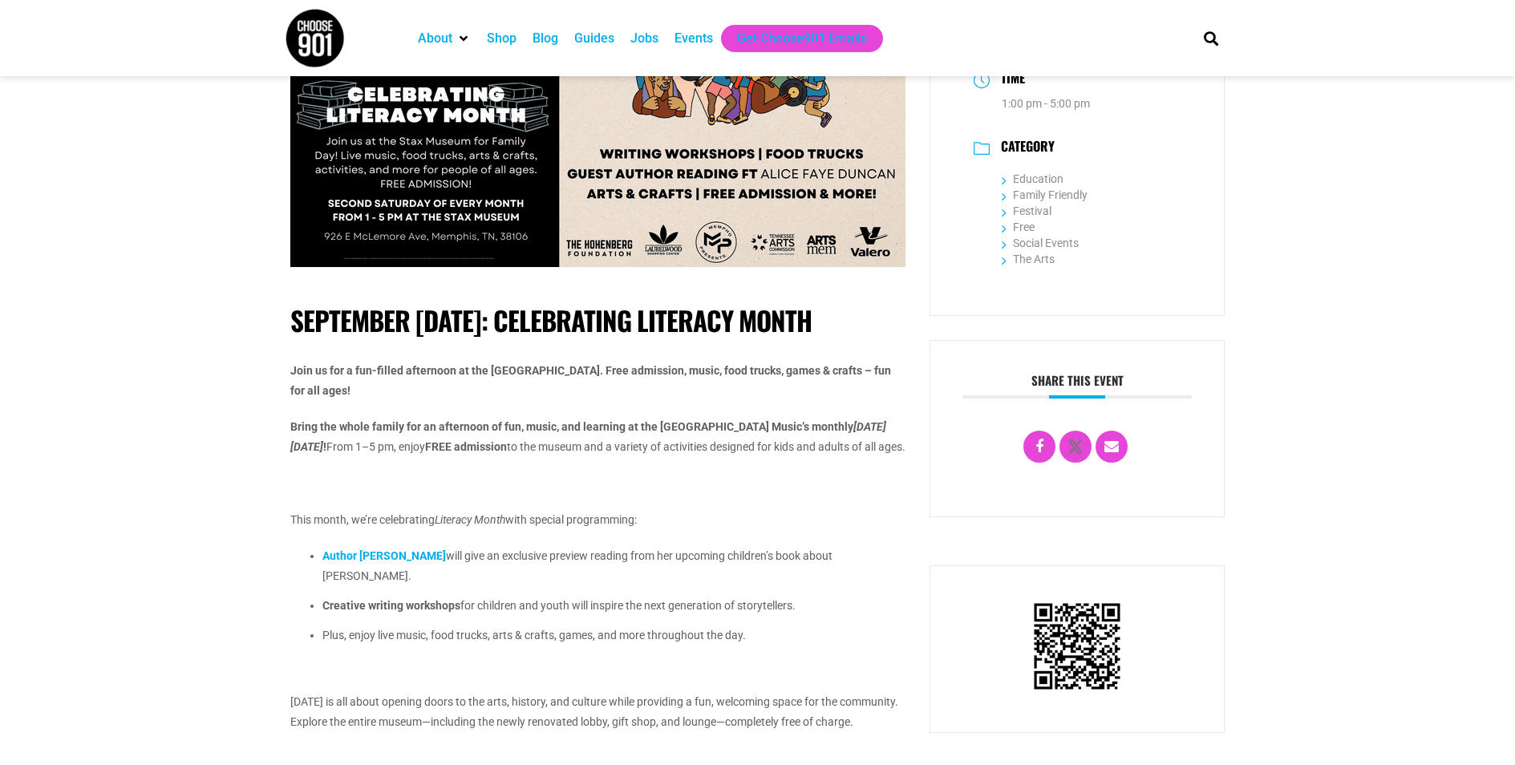
click at [433, 562] on strong "Author [PERSON_NAME]" at bounding box center [383, 555] width 123 height 13
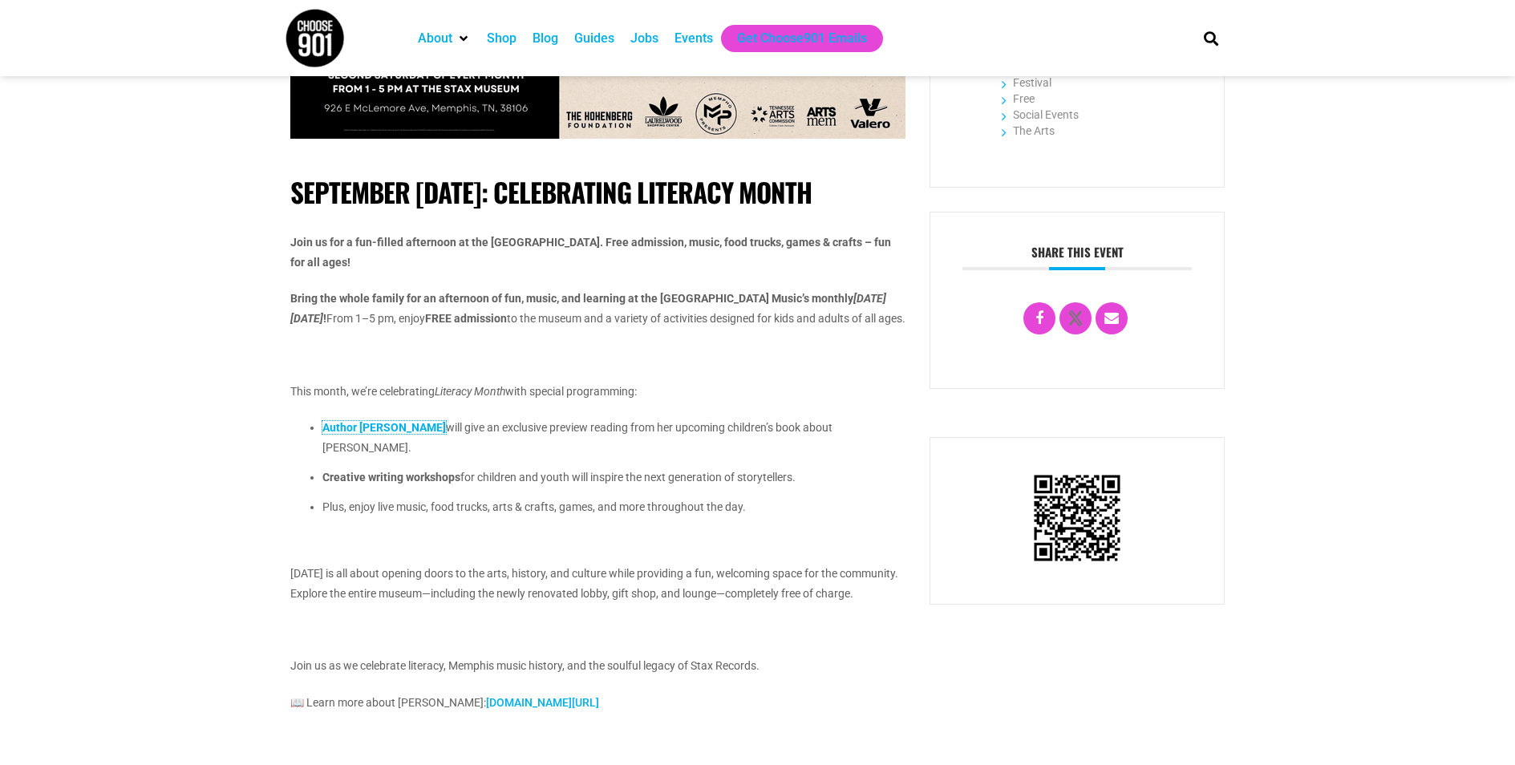
scroll to position [0, 0]
